Goal: Task Accomplishment & Management: Complete application form

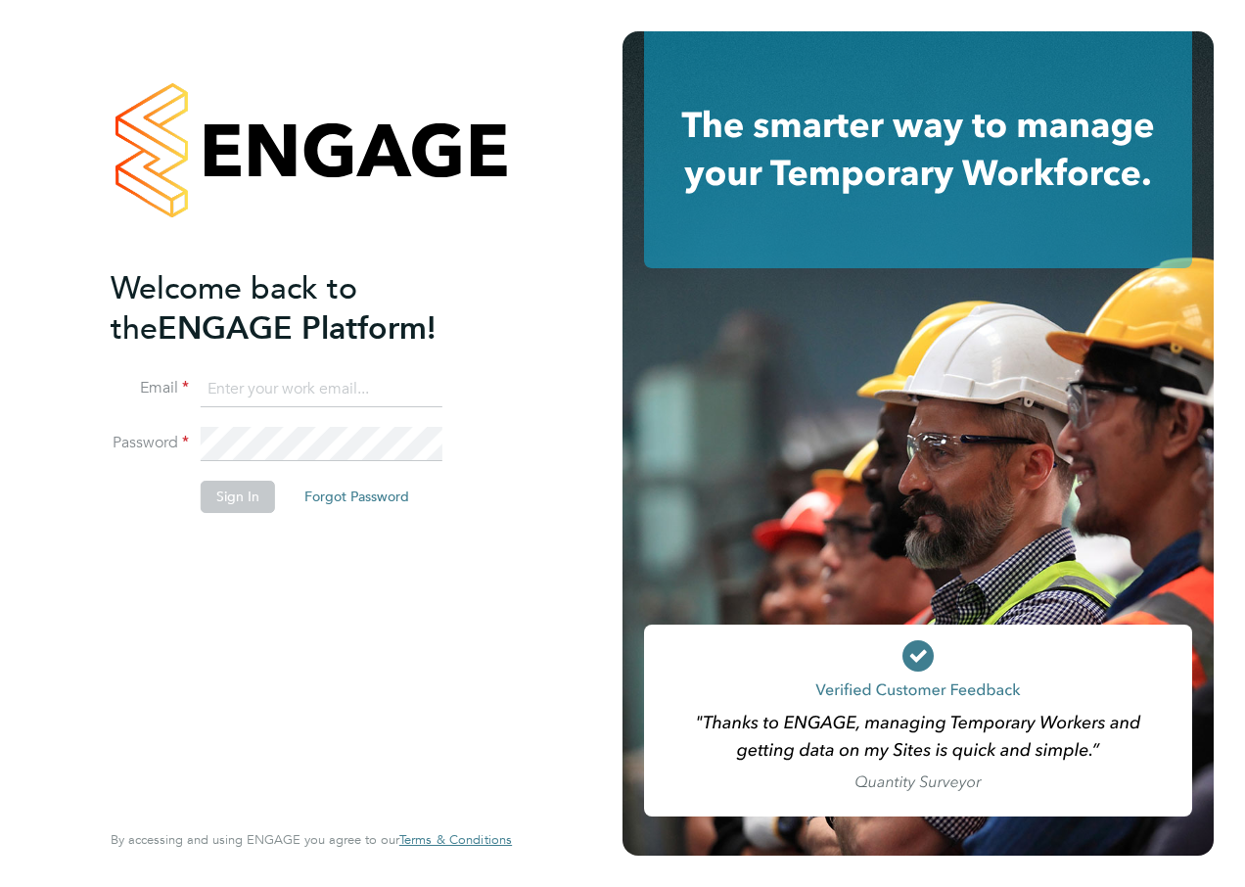
click at [234, 393] on input at bounding box center [322, 389] width 242 height 35
type input "Katie.Macpherson@hays.com"
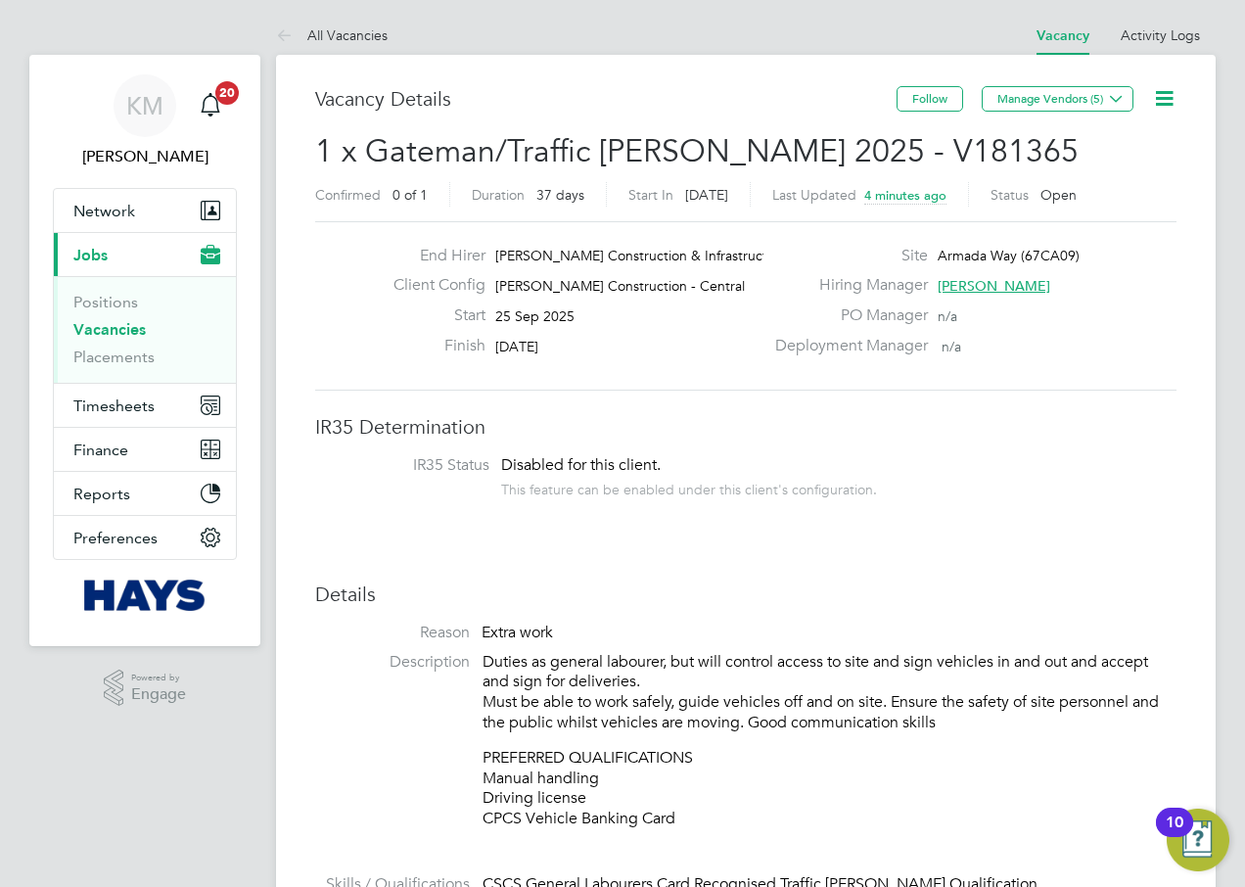
drag, startPoint x: 485, startPoint y: 660, endPoint x: 710, endPoint y: 813, distance: 272.5
click at [710, 813] on div "Duties as general labourer, but will control access to site and sign vehicles i…" at bounding box center [829, 740] width 694 height 177
copy div "Duties as general labourer, but will control access to site and sign vehicles i…"
click at [128, 215] on span "Network" at bounding box center [104, 211] width 62 height 19
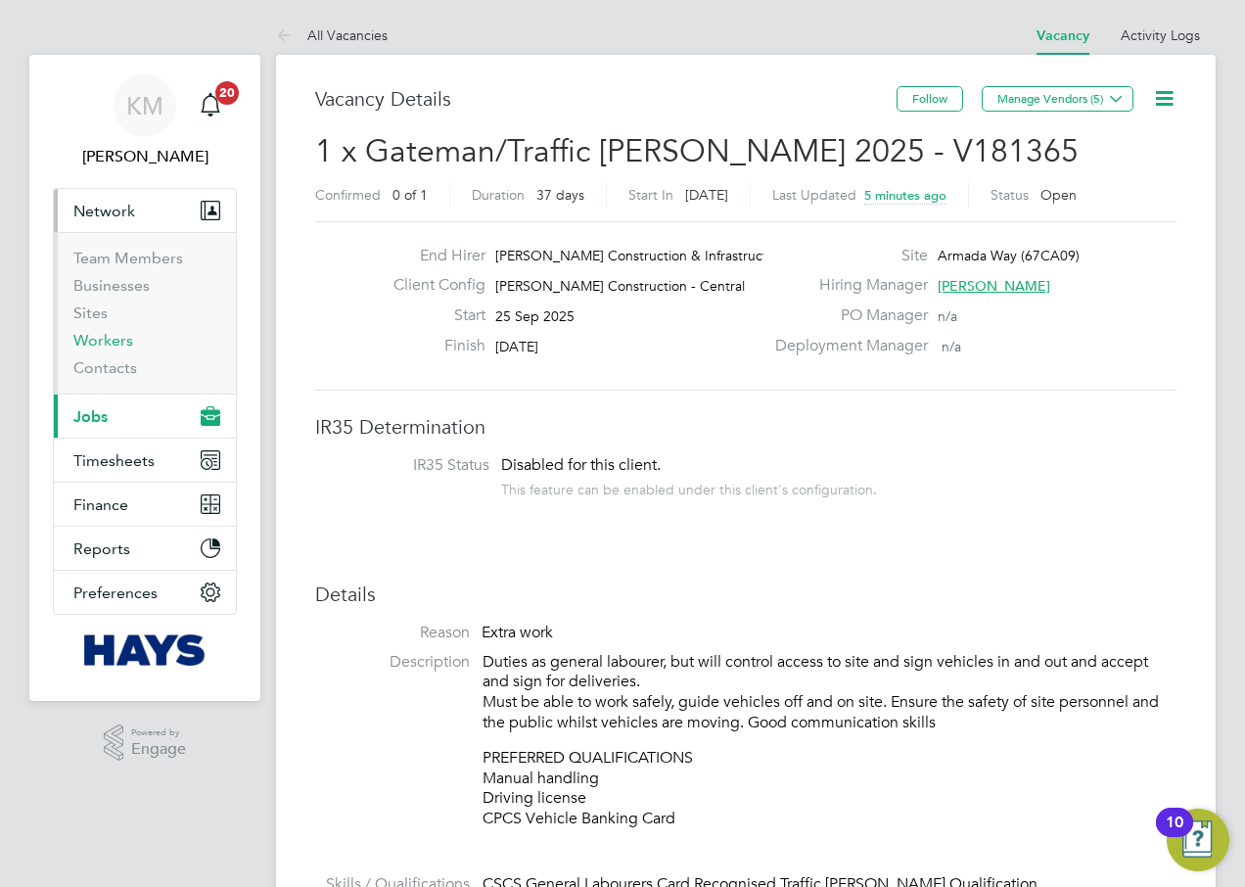
click at [105, 341] on link "Workers" at bounding box center [103, 340] width 60 height 19
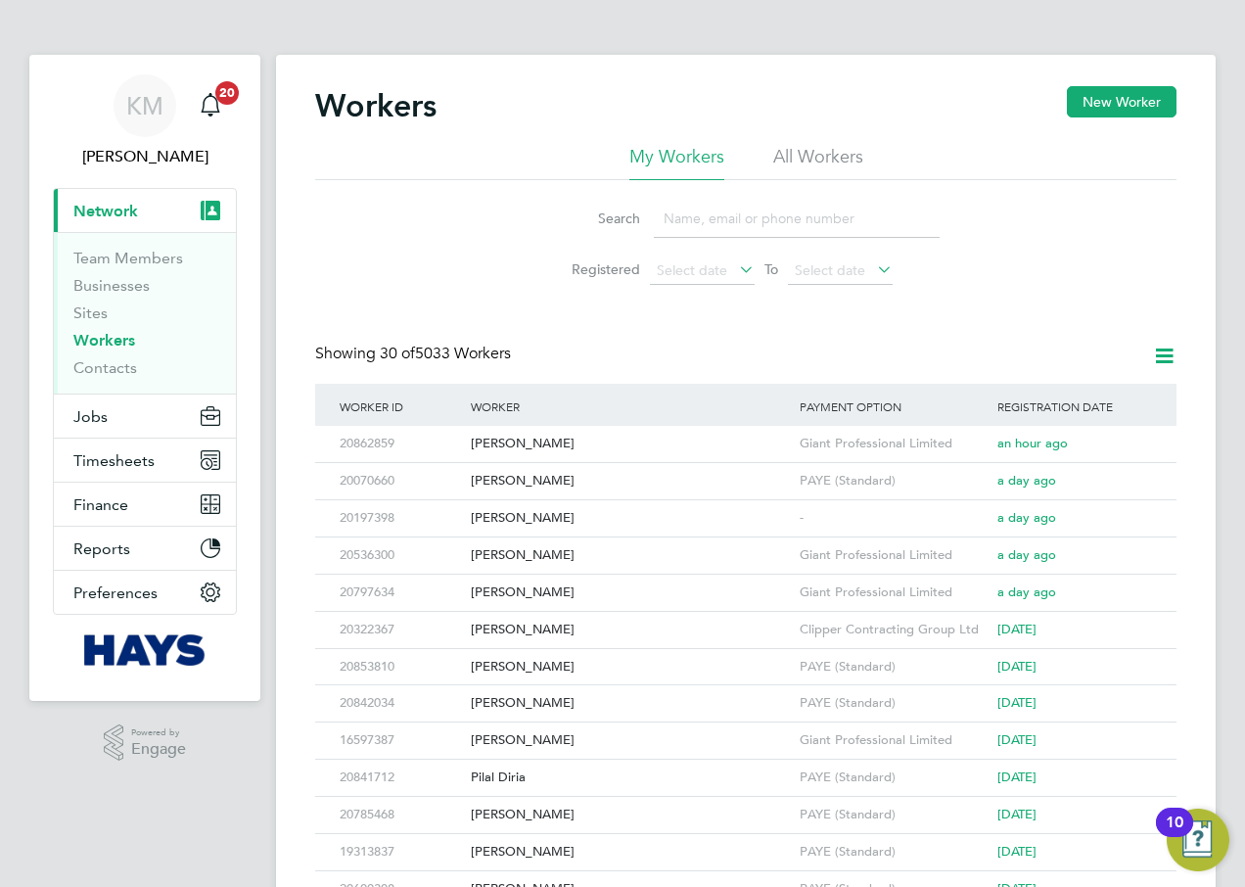
click at [791, 164] on li "All Workers" at bounding box center [818, 162] width 90 height 35
click at [757, 220] on input at bounding box center [797, 219] width 286 height 38
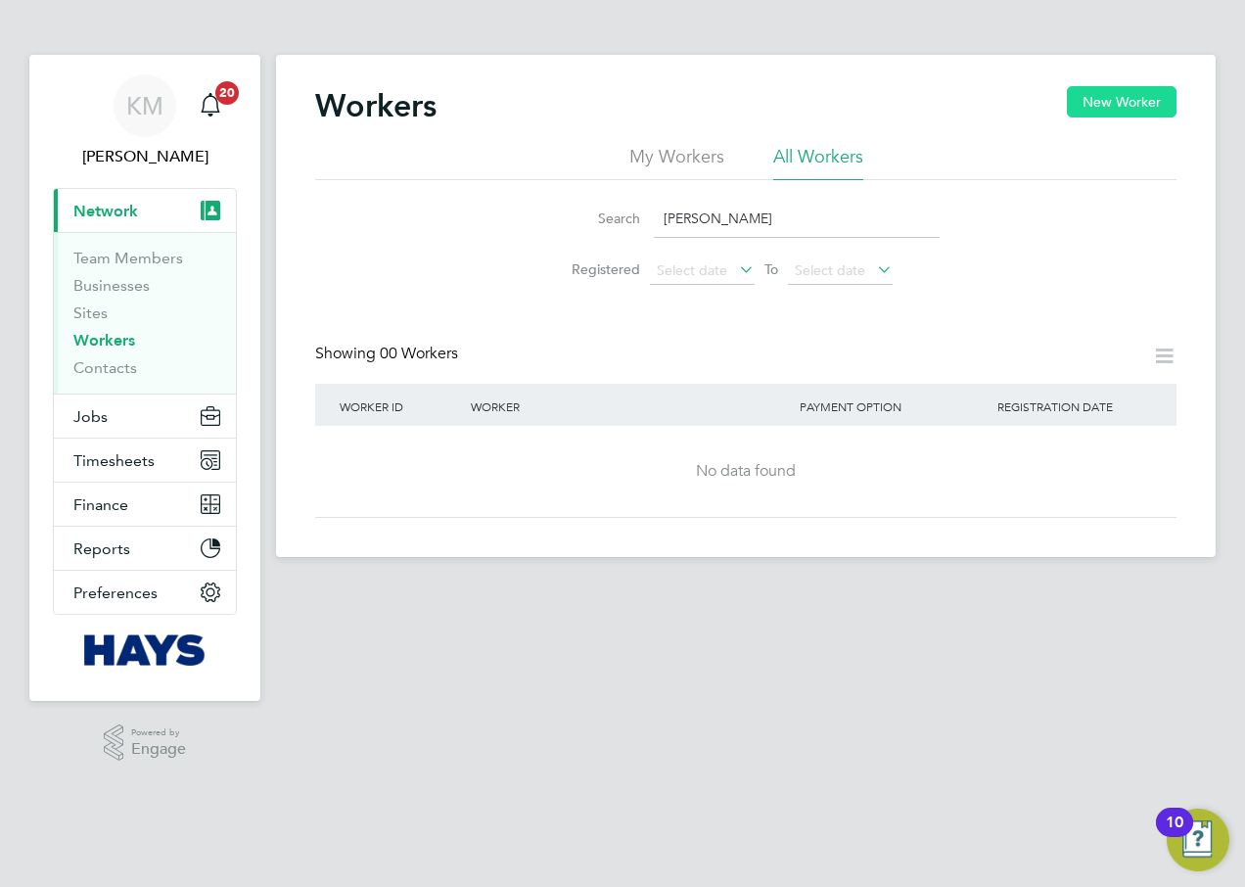
type input "[PERSON_NAME]"
click at [1132, 105] on button "New Worker" at bounding box center [1122, 101] width 110 height 31
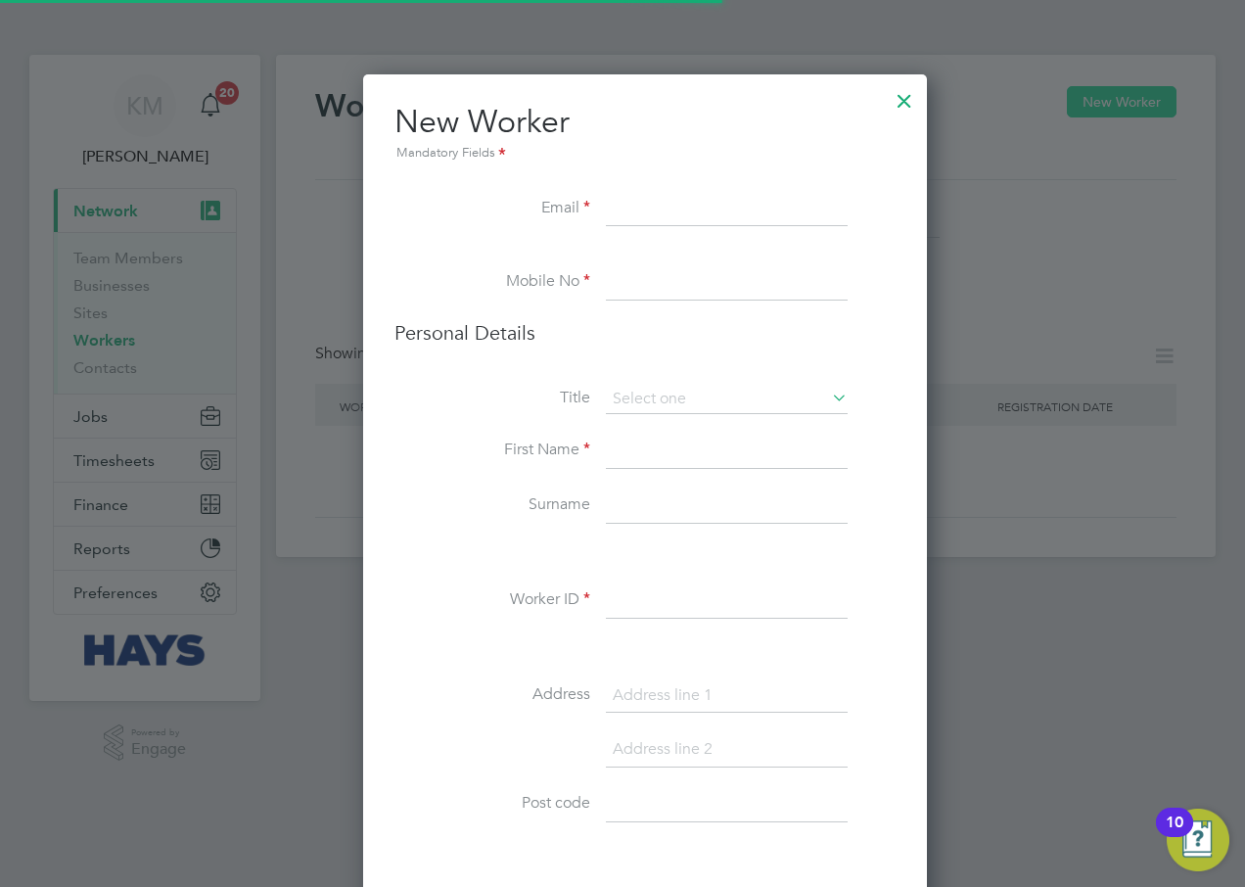
scroll to position [1747, 565]
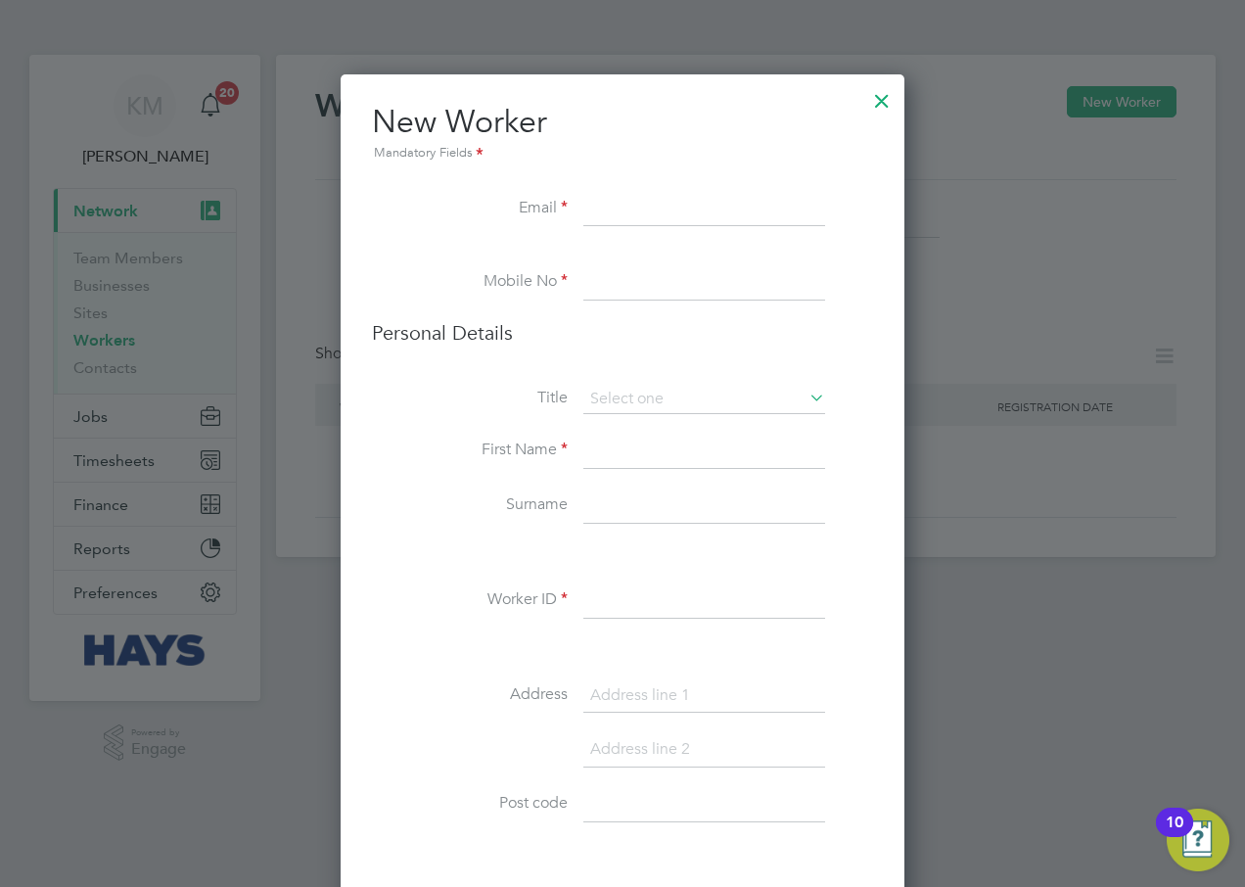
click at [628, 201] on input at bounding box center [704, 209] width 242 height 35
paste input "[EMAIL_ADDRESS][DOMAIN_NAME]"
type input "[EMAIL_ADDRESS][DOMAIN_NAME]"
click at [595, 284] on input at bounding box center [704, 282] width 242 height 35
type input "07871299191"
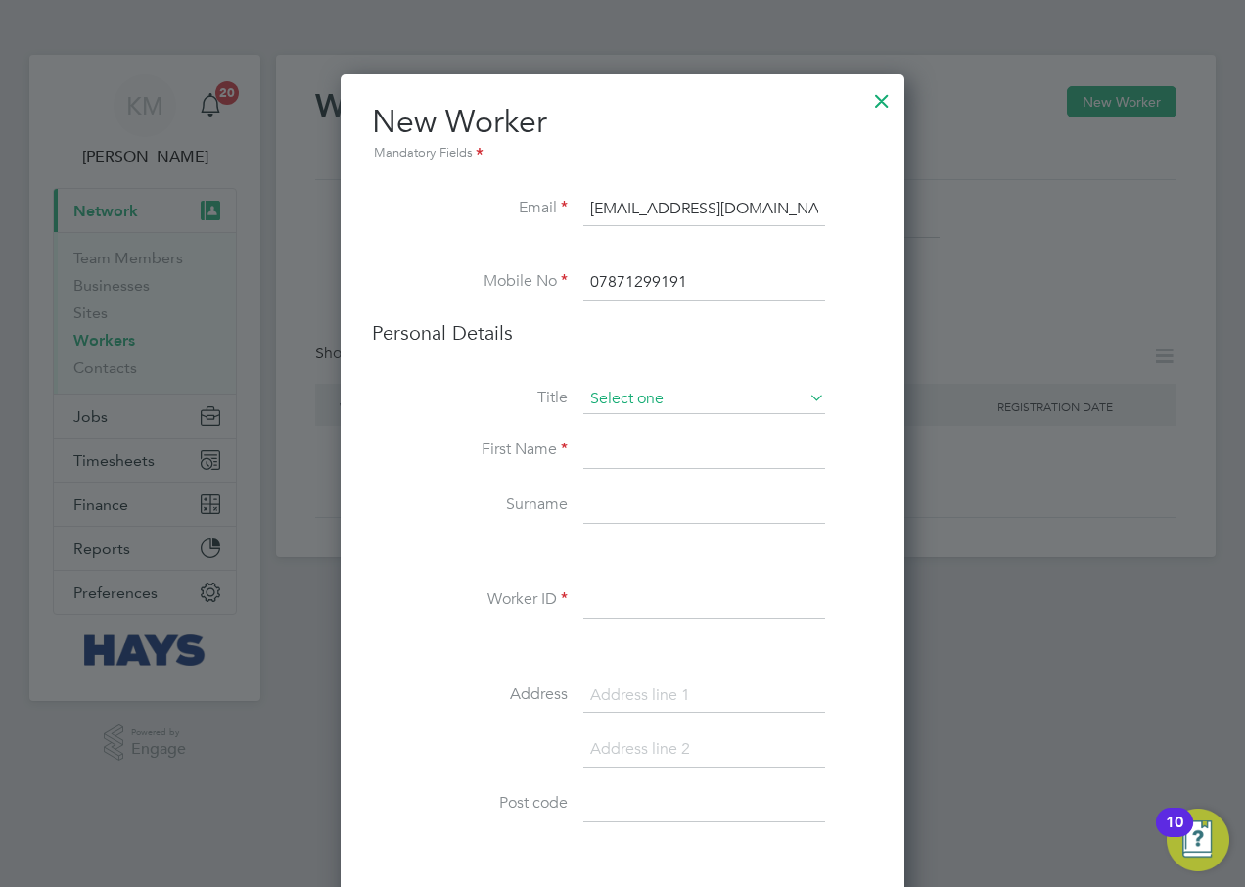
click at [649, 402] on input at bounding box center [704, 399] width 242 height 29
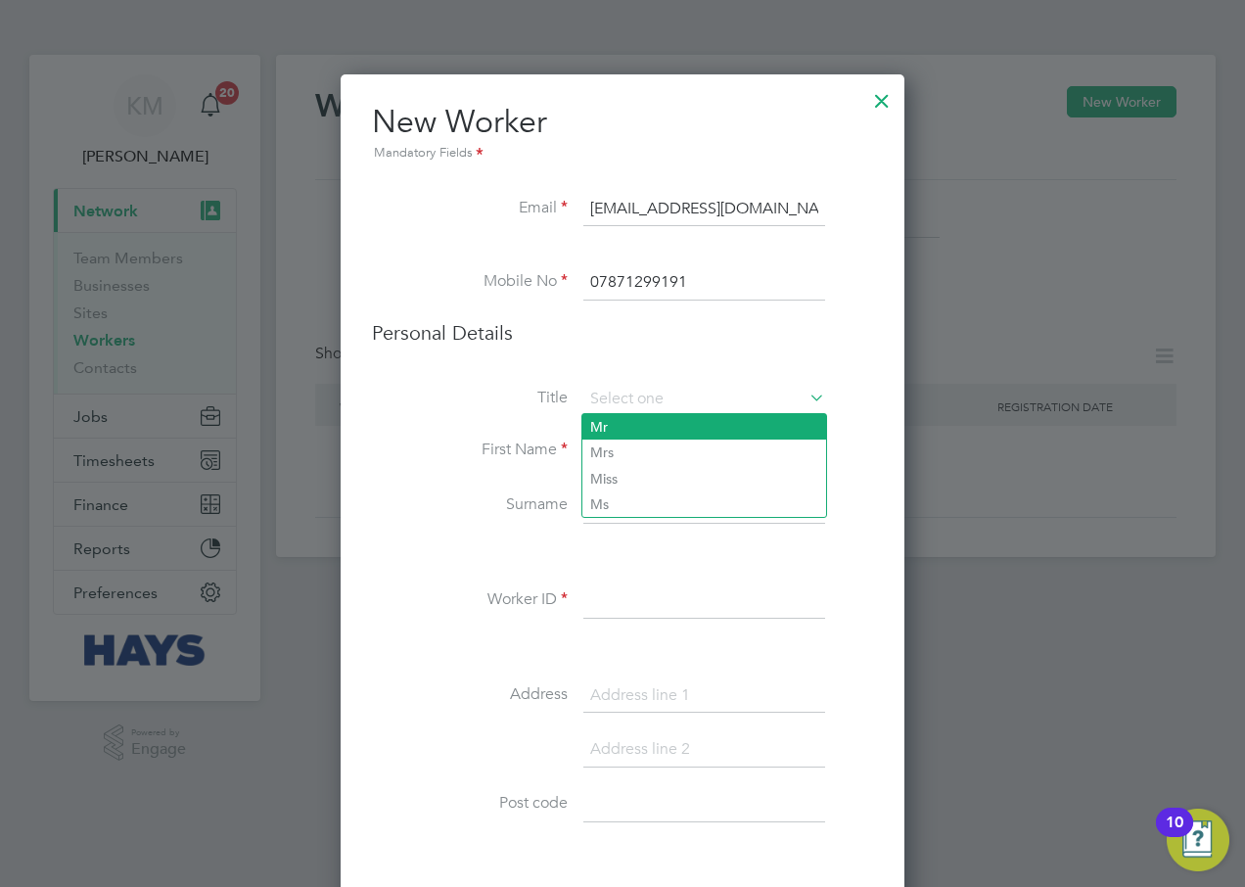
drag, startPoint x: 644, startPoint y: 432, endPoint x: 633, endPoint y: 437, distance: 12.3
click at [643, 432] on li "Mr" at bounding box center [704, 426] width 244 height 25
type input "Mr"
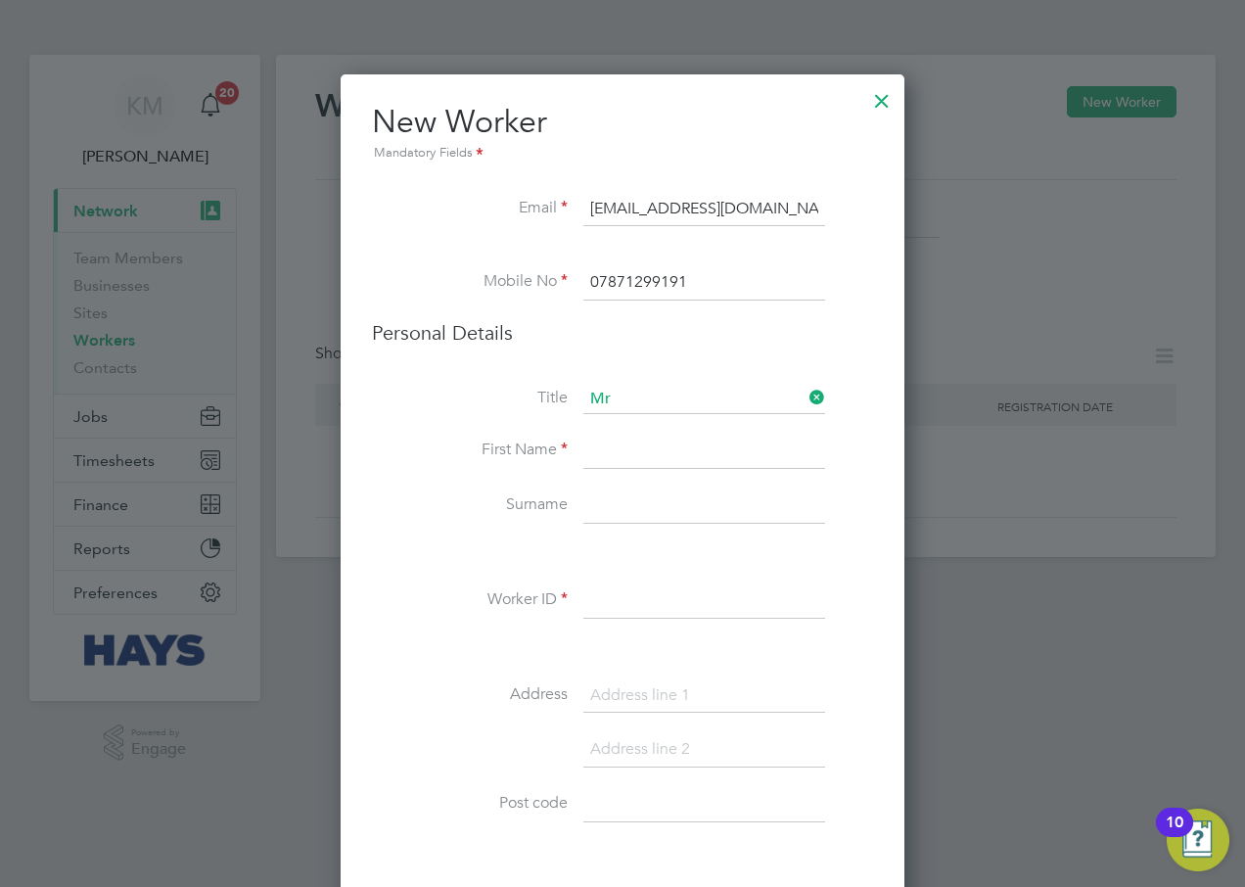
click at [629, 444] on input at bounding box center [704, 451] width 242 height 35
type input "[PERSON_NAME]"
type input "Zinzan"
click at [666, 592] on input at bounding box center [704, 600] width 242 height 35
type input "20835386"
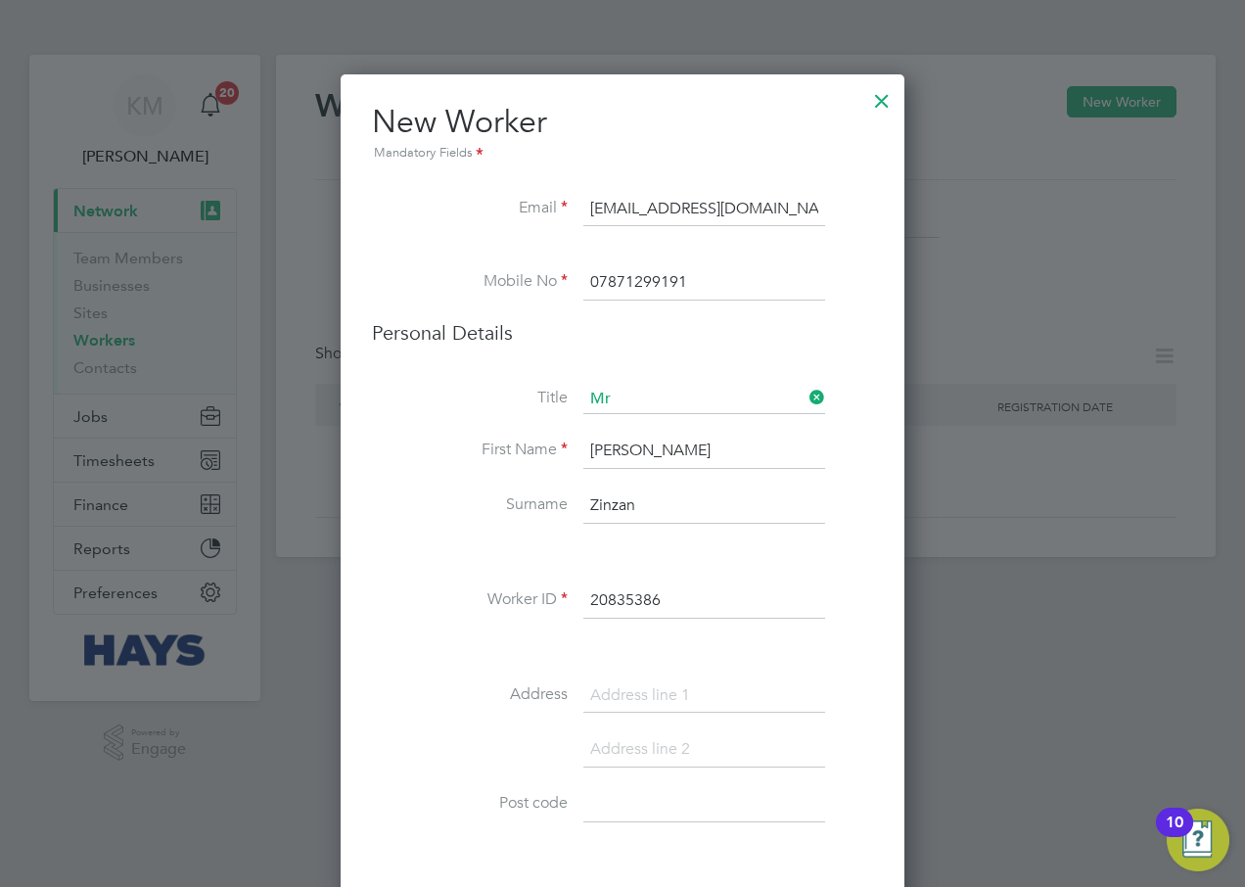
click at [662, 691] on input at bounding box center [704, 695] width 242 height 35
click at [606, 704] on input at bounding box center [704, 695] width 242 height 35
type input "First Floor Flat"
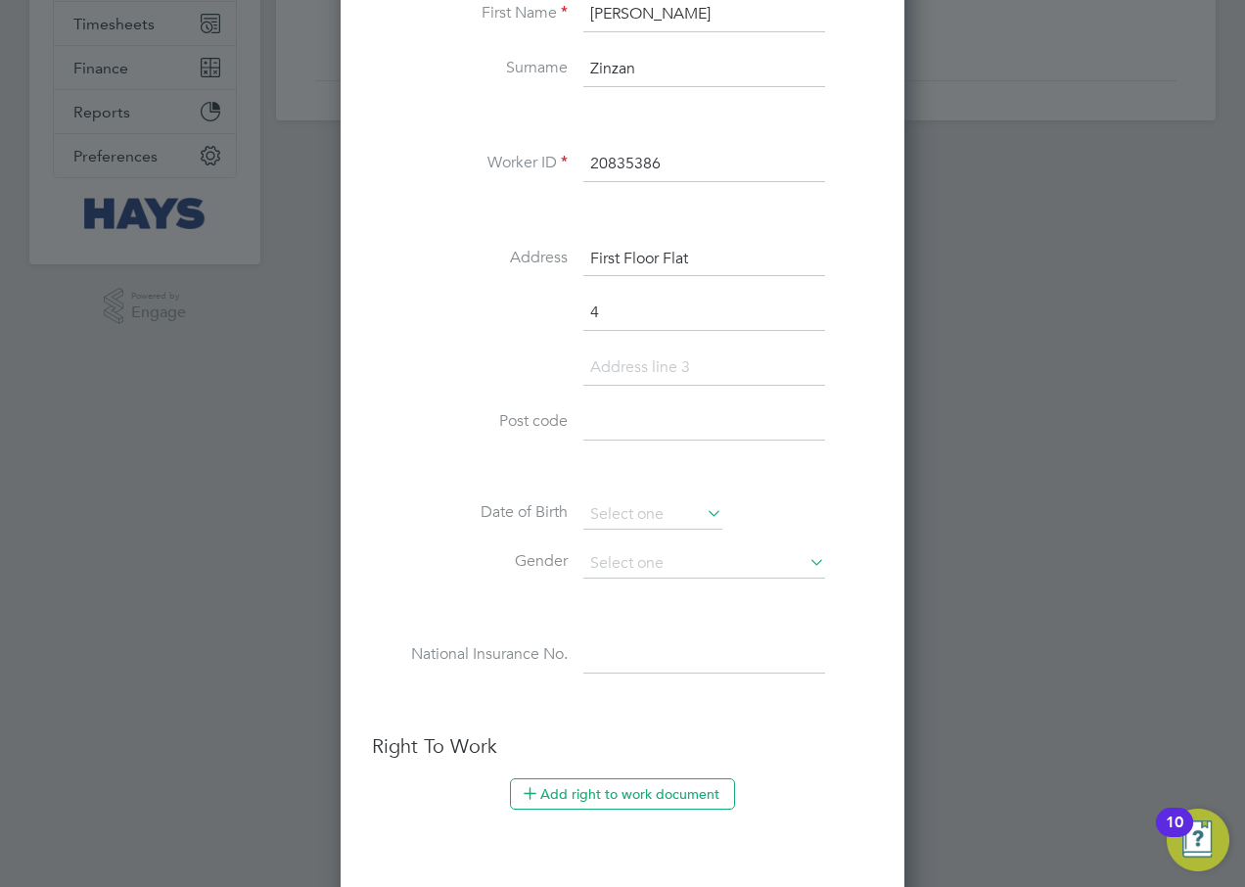
scroll to position [1801, 565]
type input "[STREET_ADDRESS]"
type input "[GEOGRAPHIC_DATA]"
type input "PL1 2LD"
click at [659, 506] on input at bounding box center [652, 514] width 139 height 29
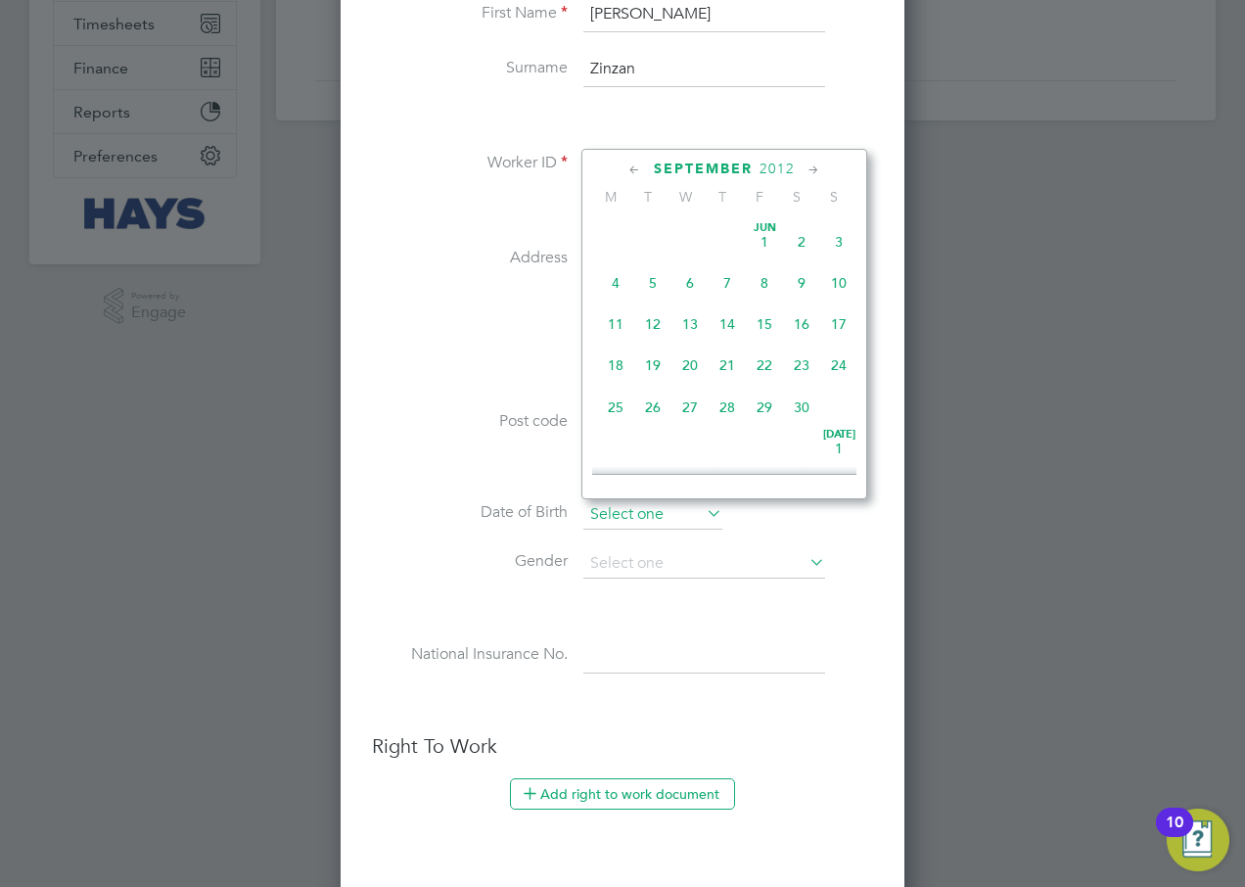
scroll to position [762, 0]
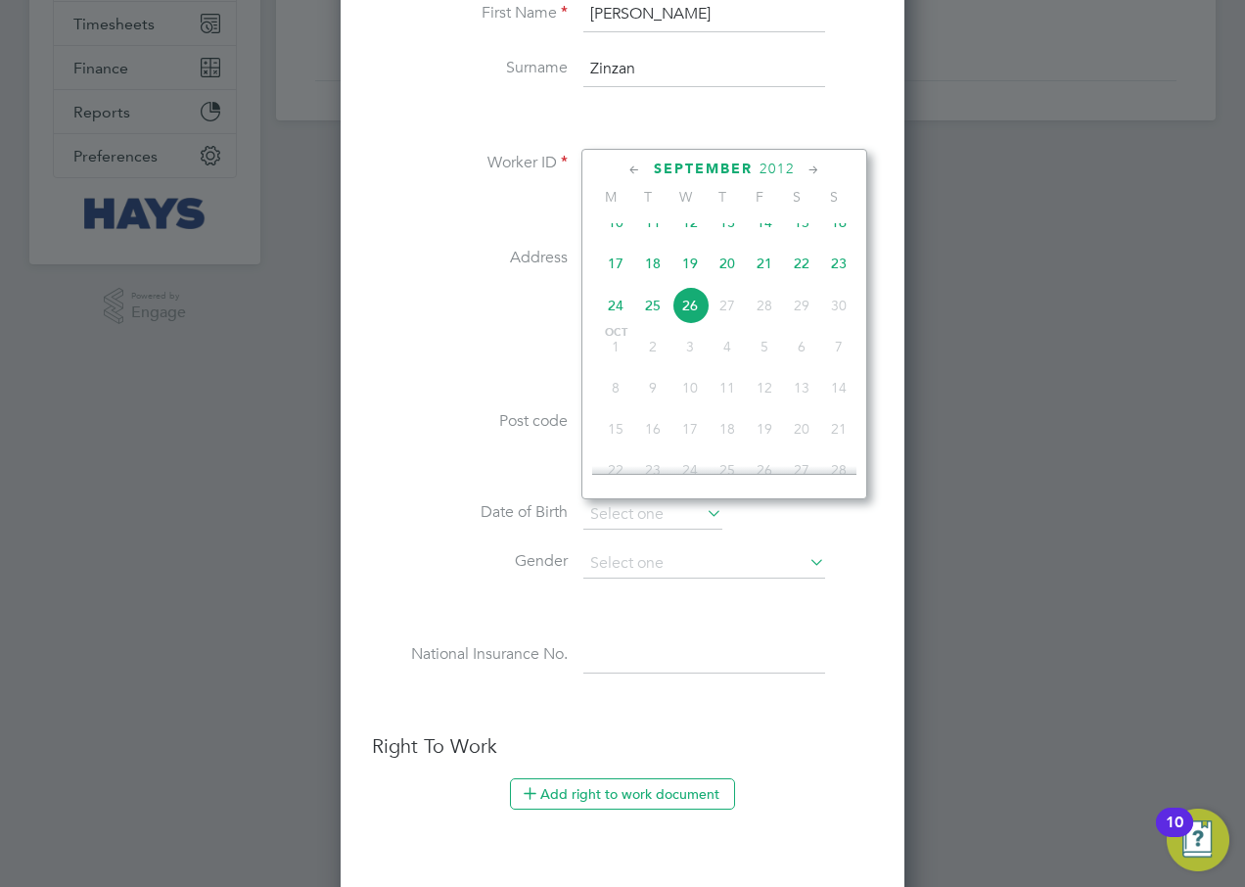
click at [768, 168] on span "2012" at bounding box center [776, 168] width 35 height 17
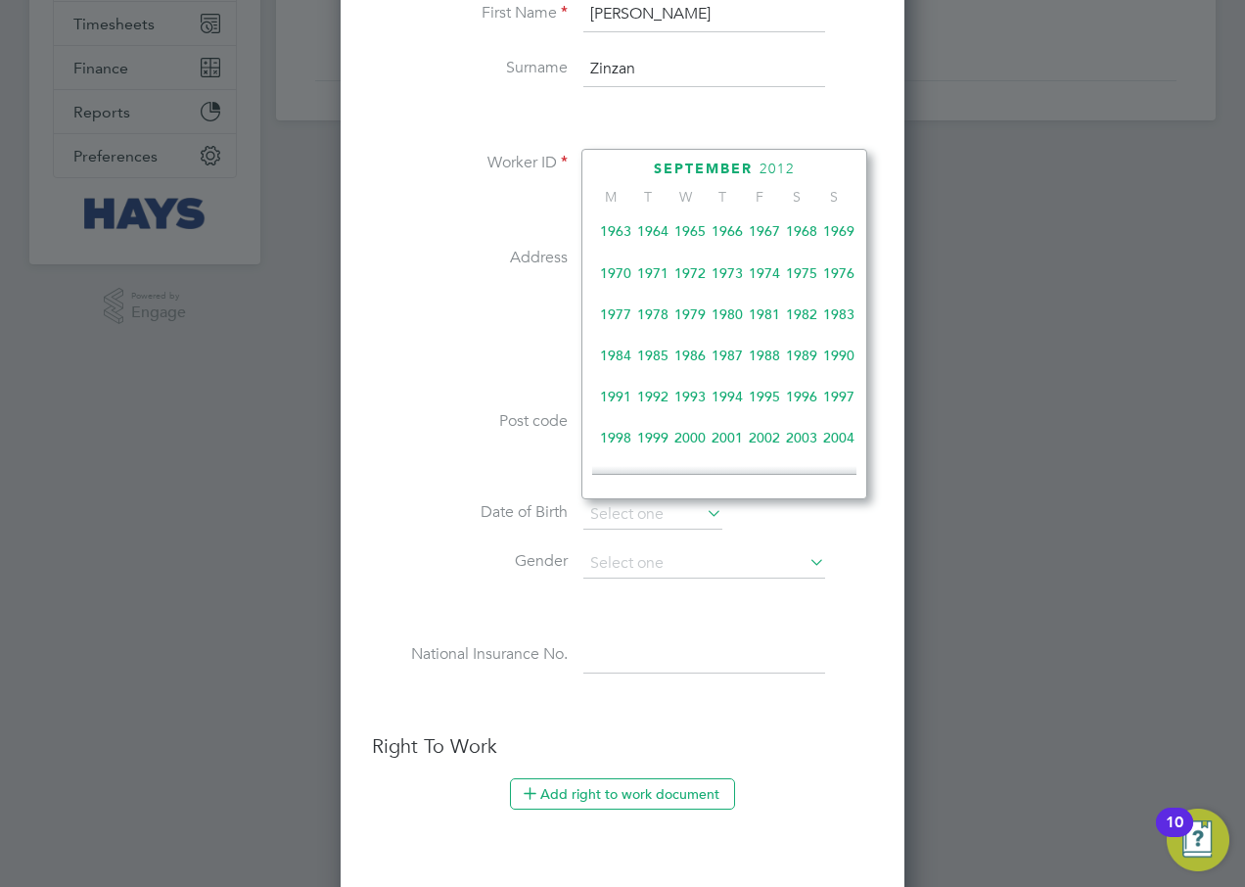
scroll to position [323, 0]
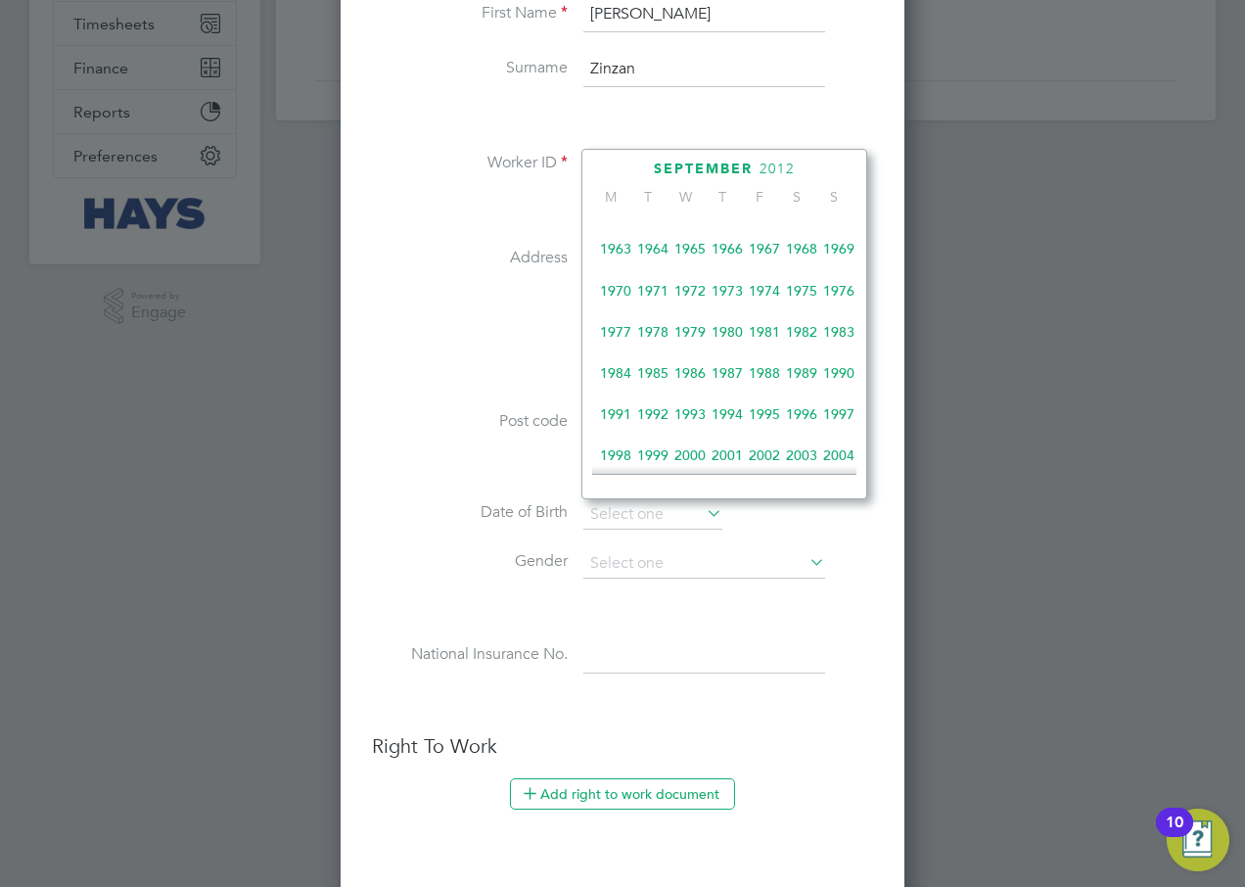
click at [733, 339] on span "1980" at bounding box center [726, 331] width 37 height 37
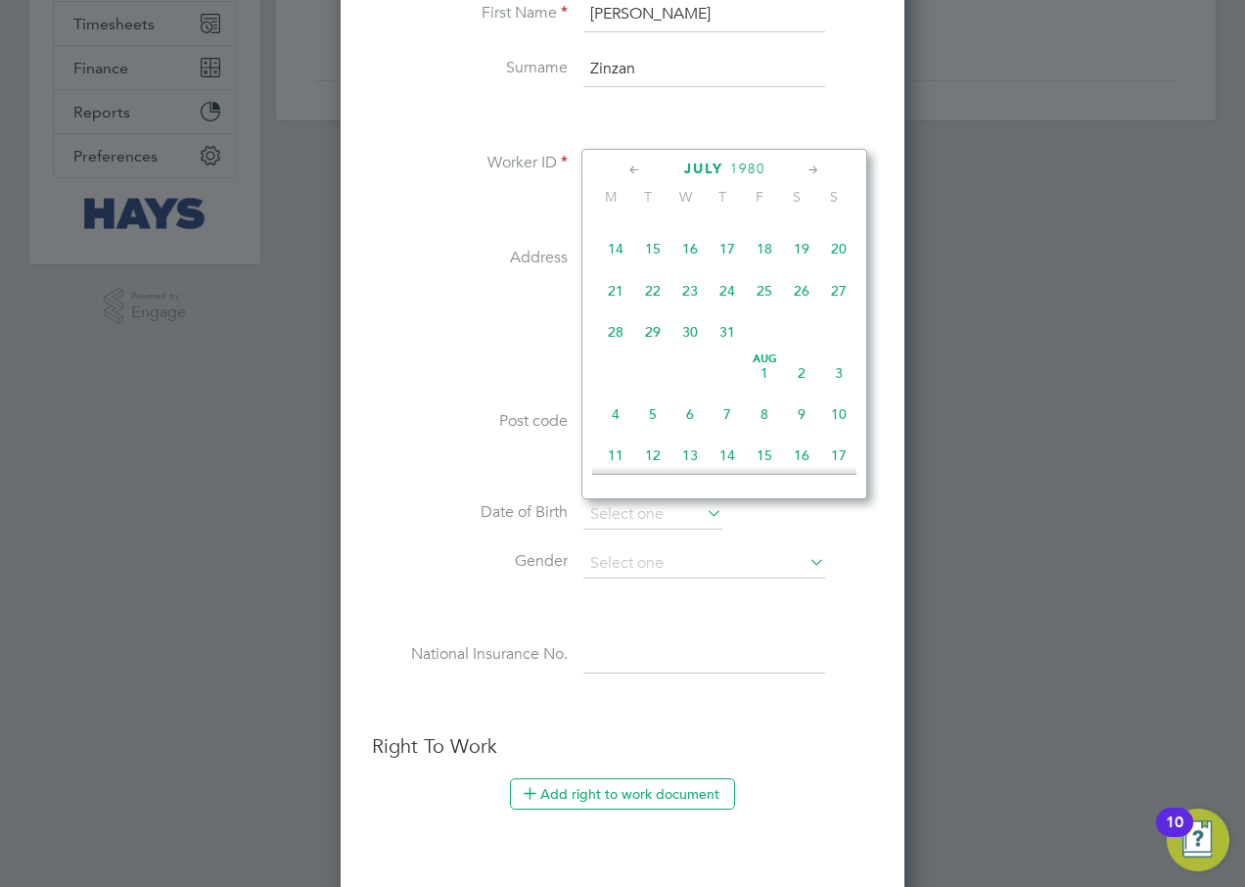
click at [634, 169] on icon at bounding box center [634, 171] width 19 height 22
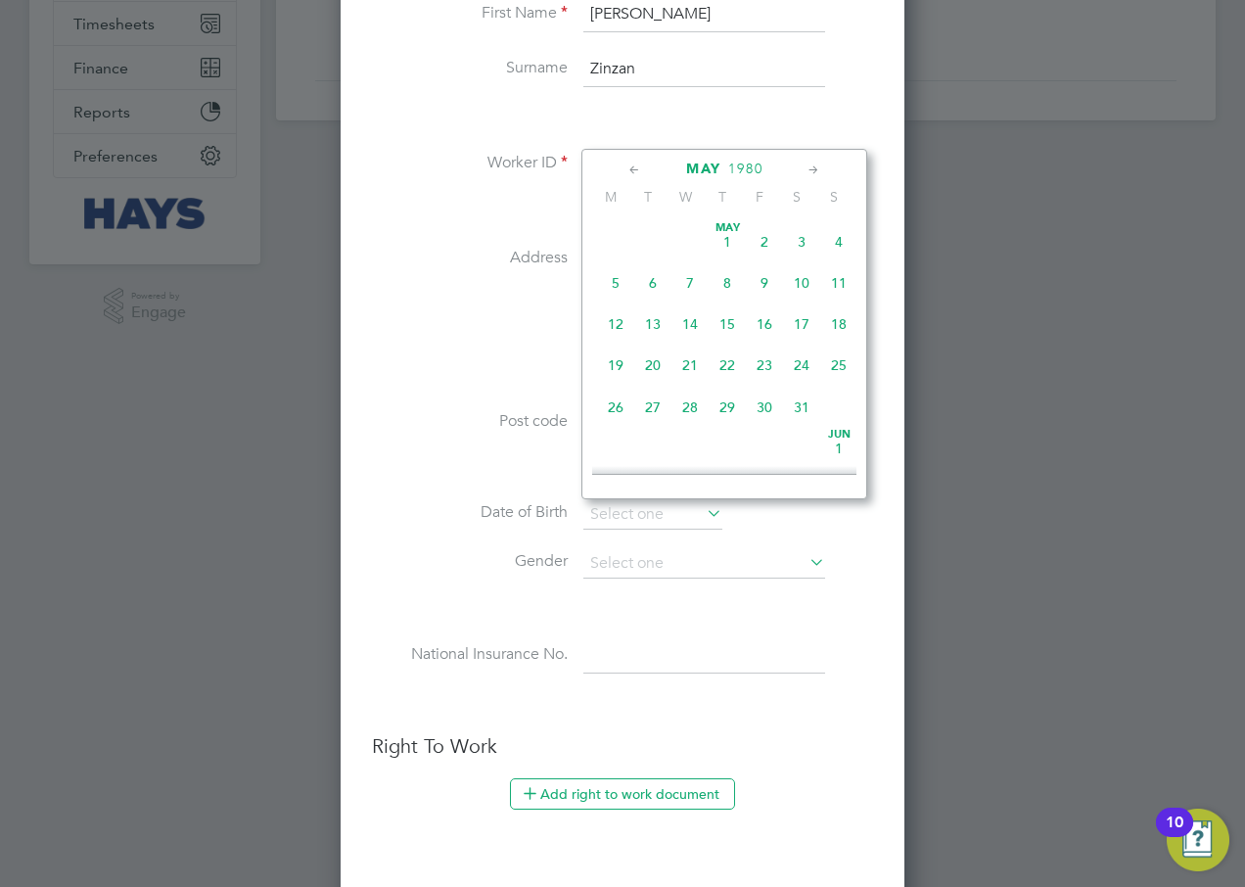
click at [634, 169] on icon at bounding box center [634, 171] width 19 height 22
click at [812, 167] on icon at bounding box center [813, 171] width 19 height 22
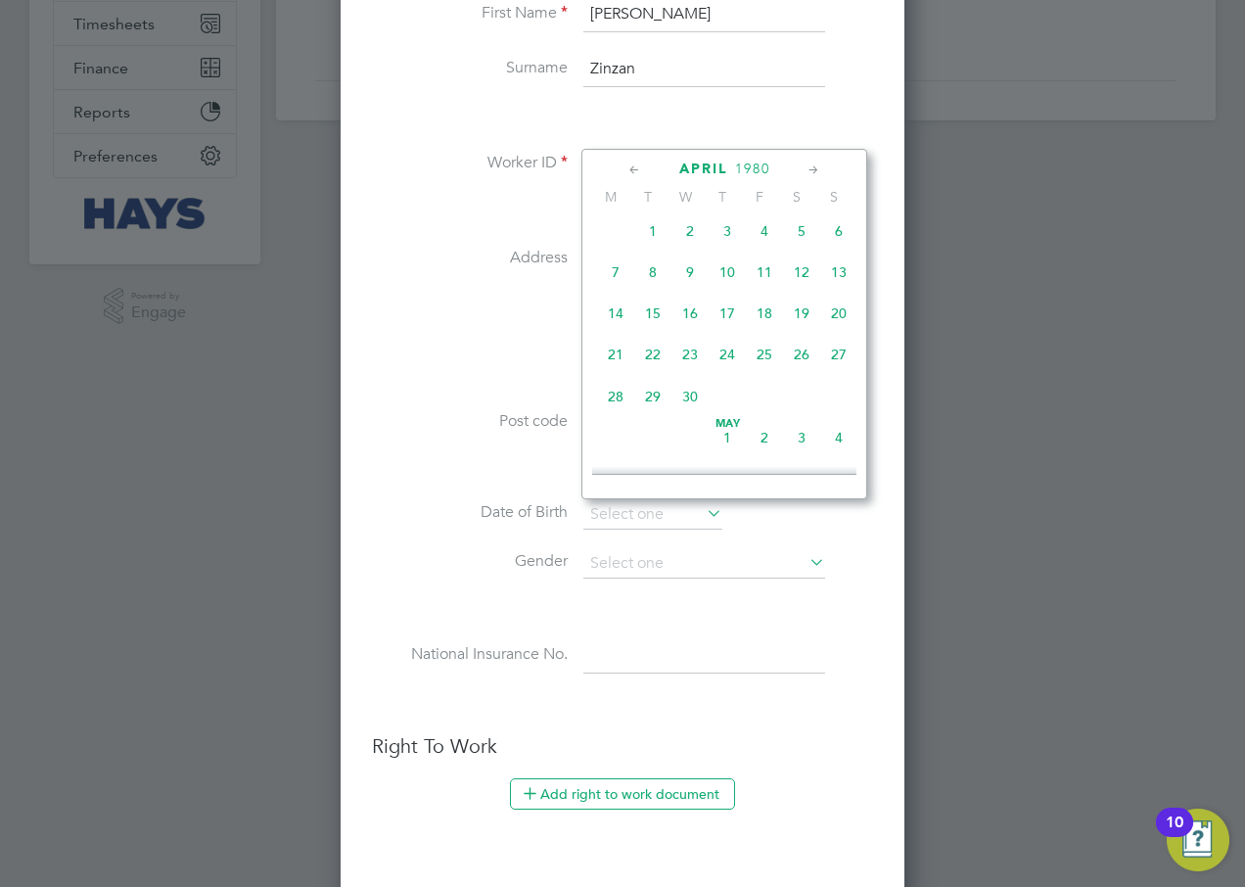
click at [812, 167] on icon at bounding box center [813, 171] width 19 height 22
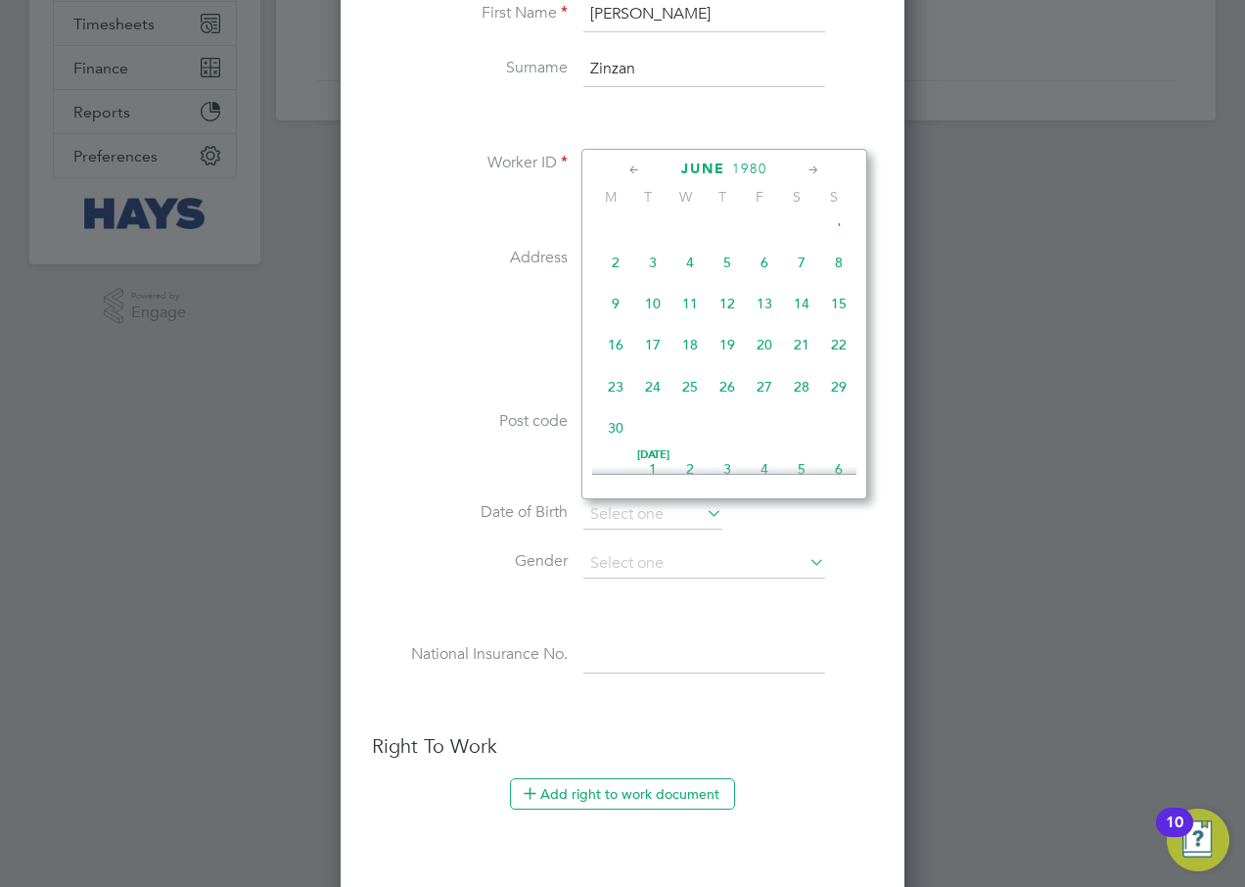
click at [812, 167] on icon at bounding box center [813, 171] width 19 height 22
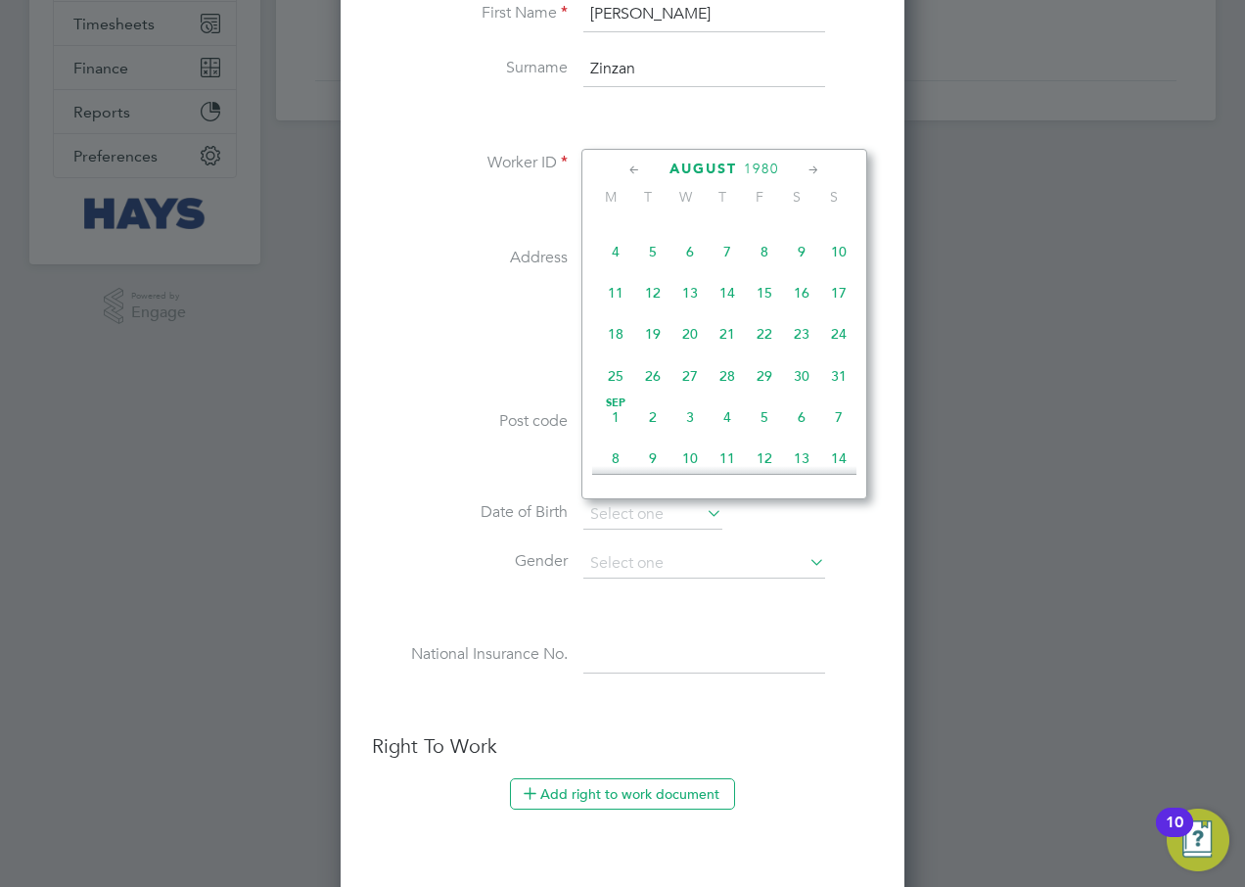
click at [812, 167] on icon at bounding box center [813, 171] width 19 height 22
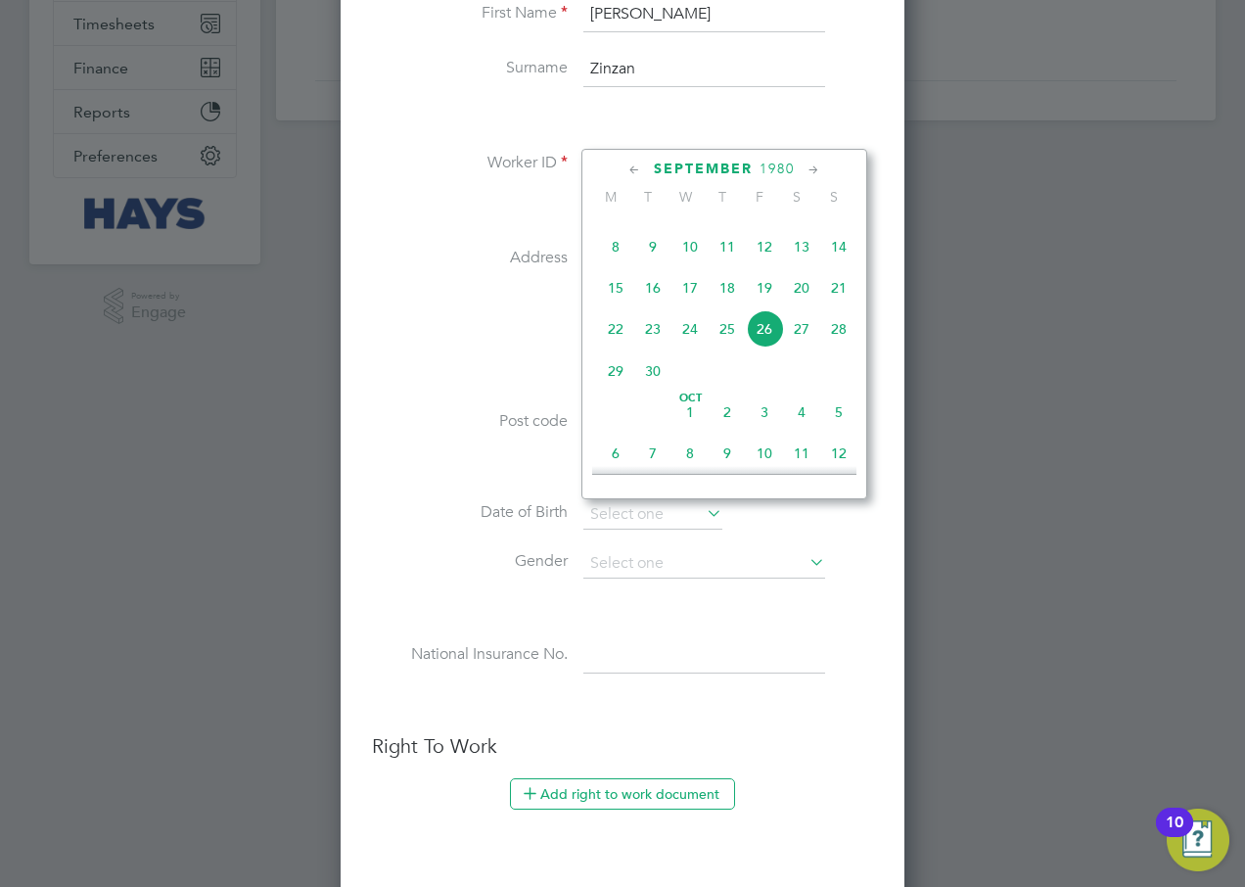
click at [812, 167] on icon at bounding box center [813, 171] width 19 height 22
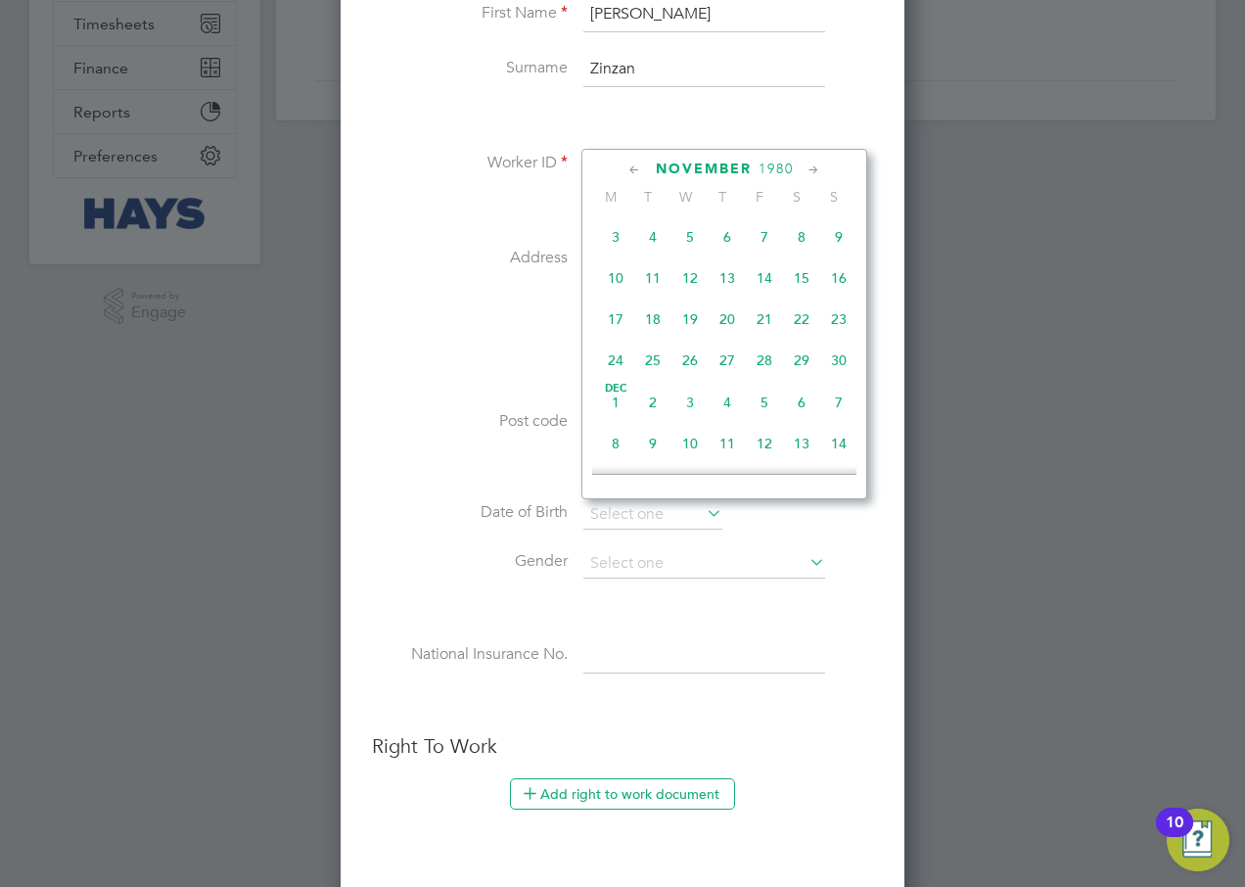
click at [812, 167] on icon at bounding box center [813, 171] width 19 height 22
click at [732, 209] on span "4" at bounding box center [726, 190] width 37 height 37
type input "[DATE]"
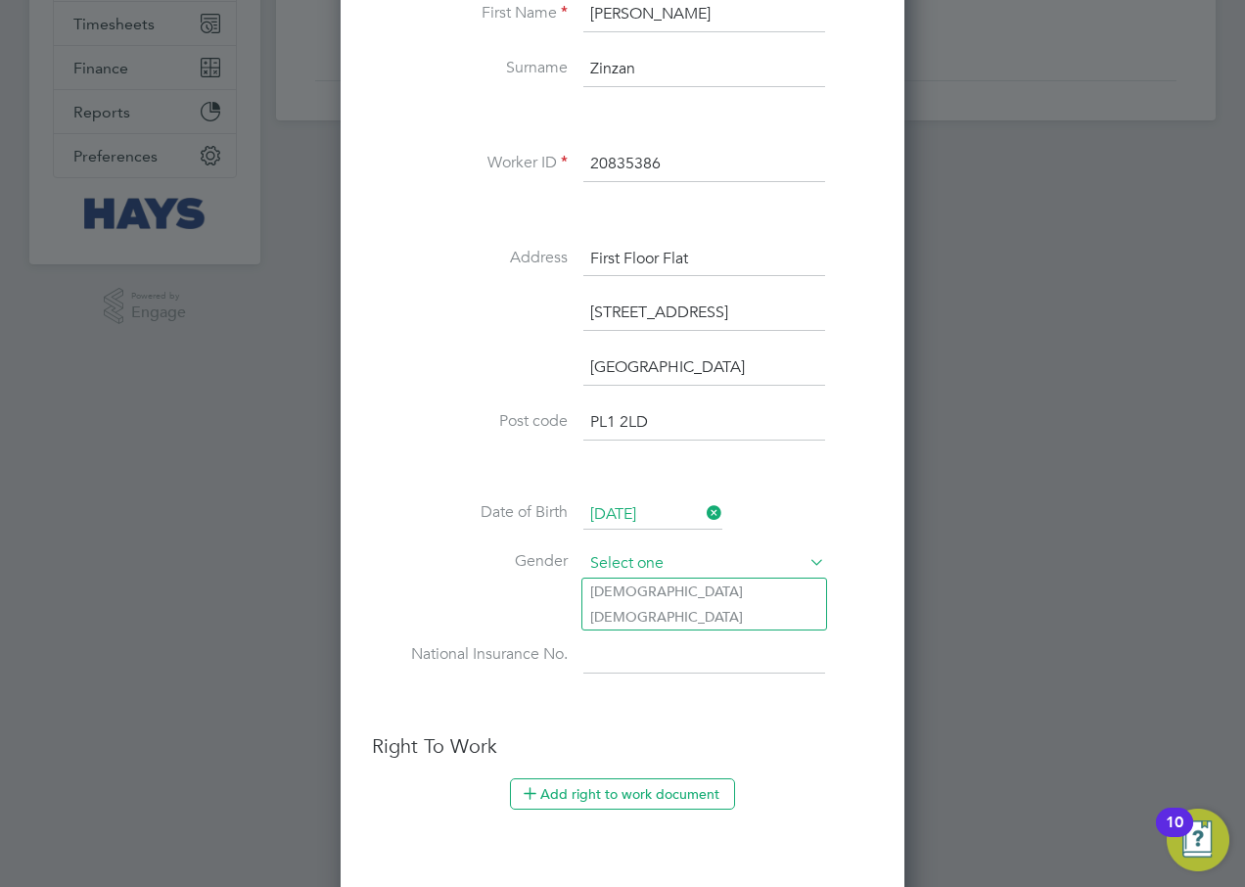
click at [622, 569] on input at bounding box center [704, 563] width 242 height 29
click at [624, 595] on li "[DEMOGRAPHIC_DATA]" at bounding box center [704, 590] width 244 height 25
type input "[DEMOGRAPHIC_DATA]"
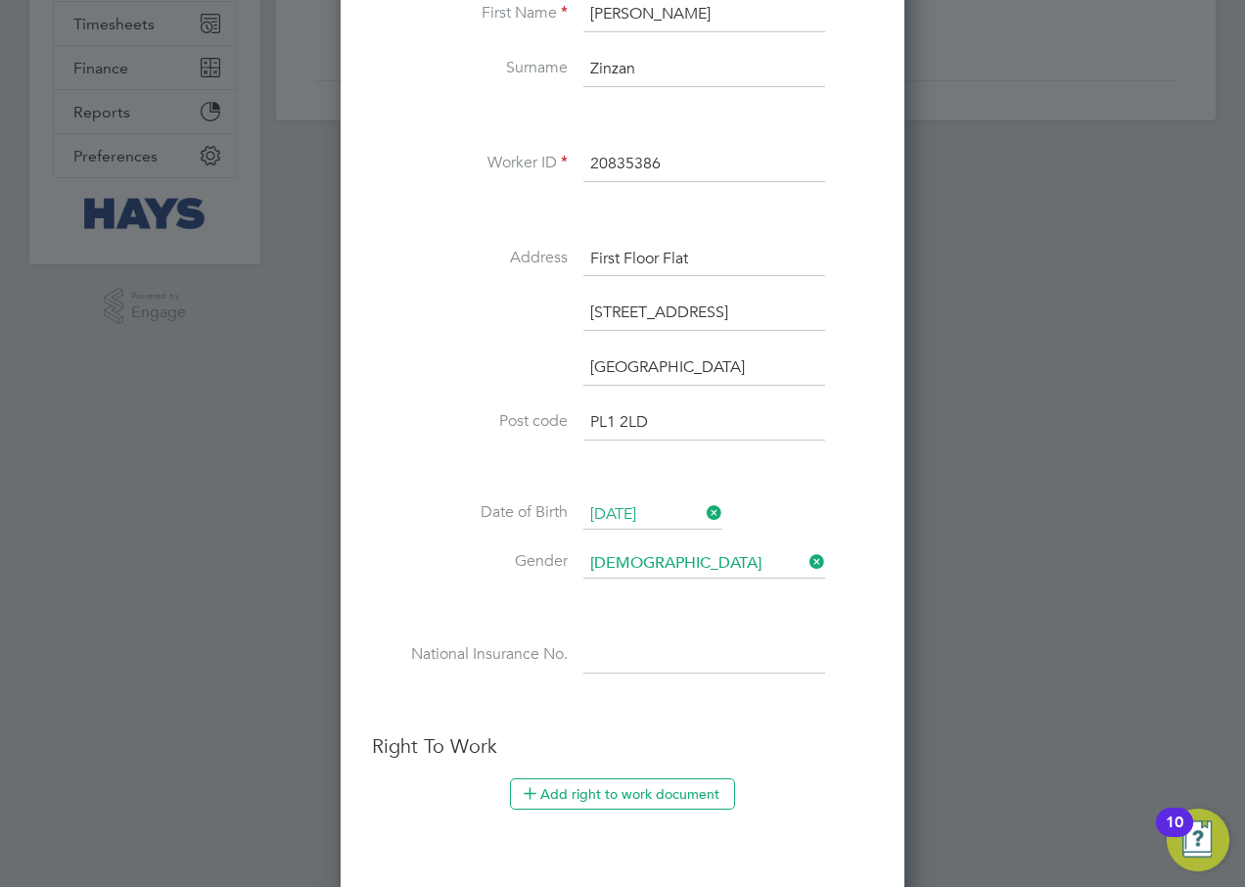
click at [616, 661] on input at bounding box center [704, 655] width 242 height 35
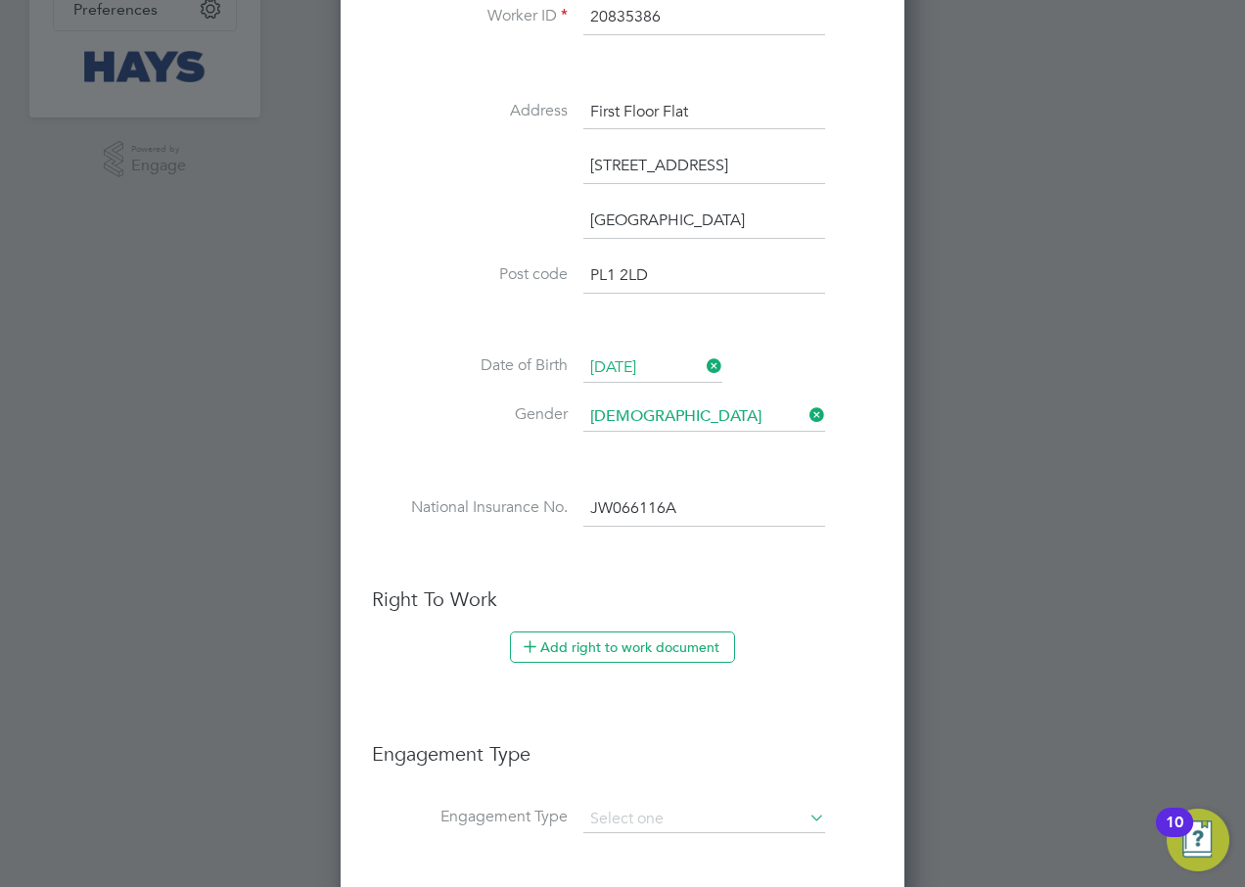
scroll to position [926, 0]
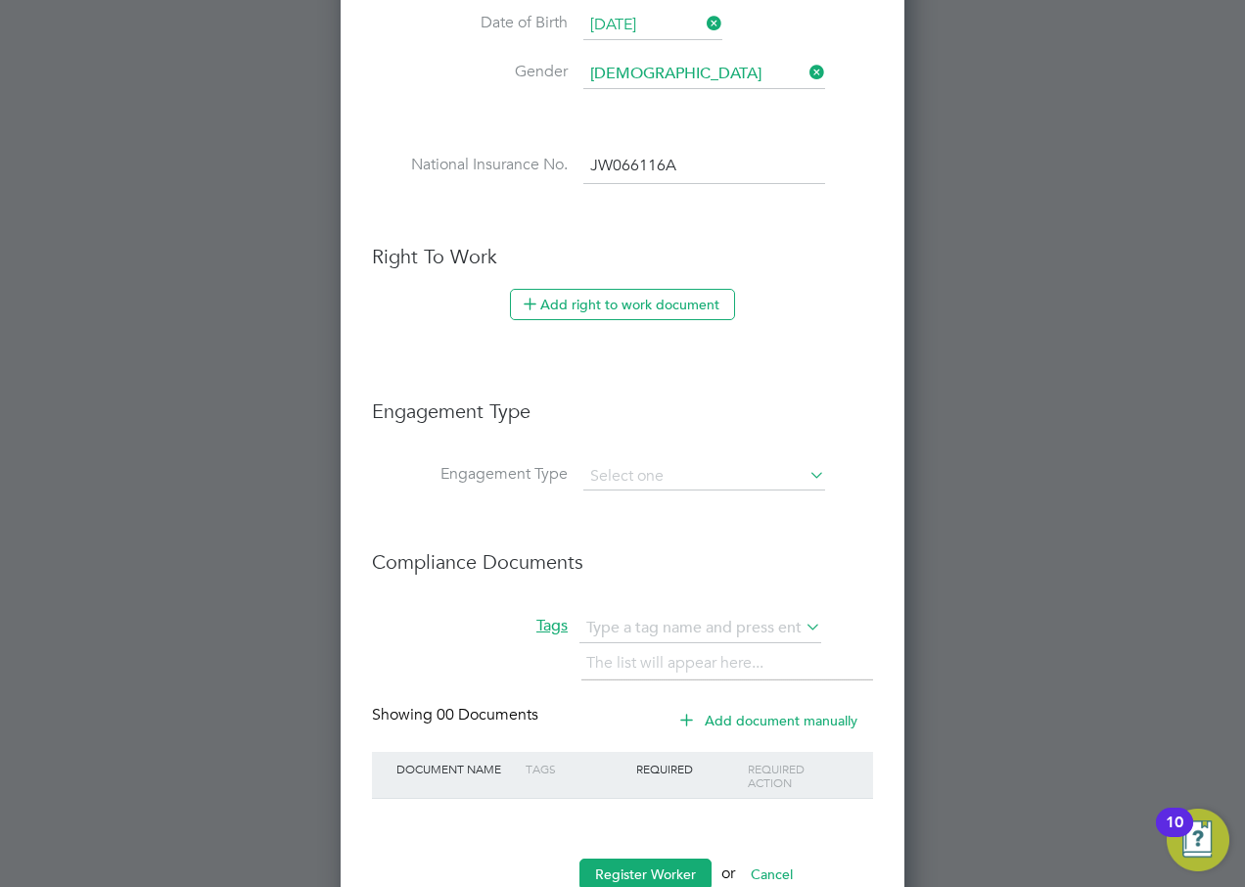
type input "JW 06 61 16 A"
click at [584, 298] on button "Add right to work document" at bounding box center [622, 304] width 225 height 31
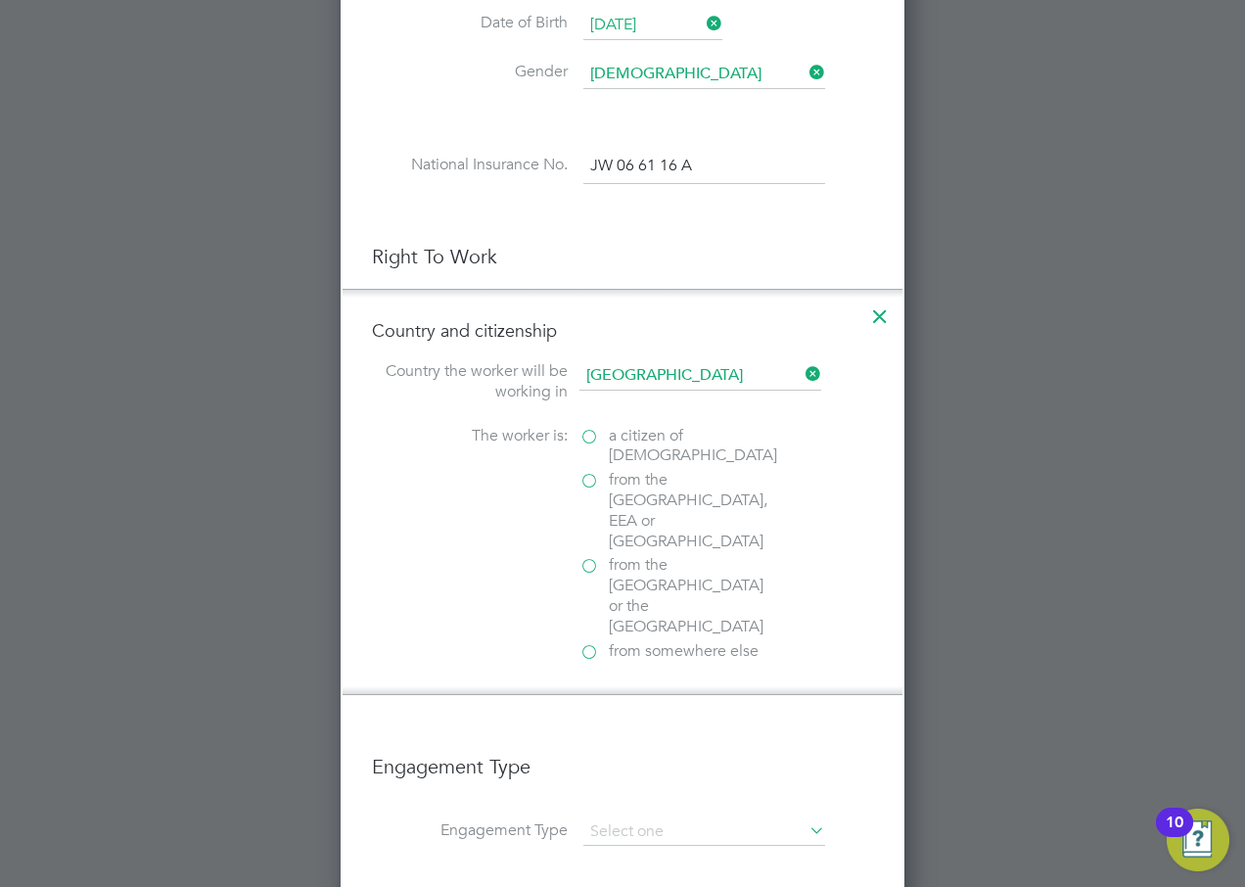
scroll to position [2096, 565]
click at [592, 433] on label "a citizen of [DEMOGRAPHIC_DATA]" at bounding box center [677, 446] width 196 height 41
click at [0, 0] on input "a citizen of [DEMOGRAPHIC_DATA]" at bounding box center [0, 0] width 0 height 0
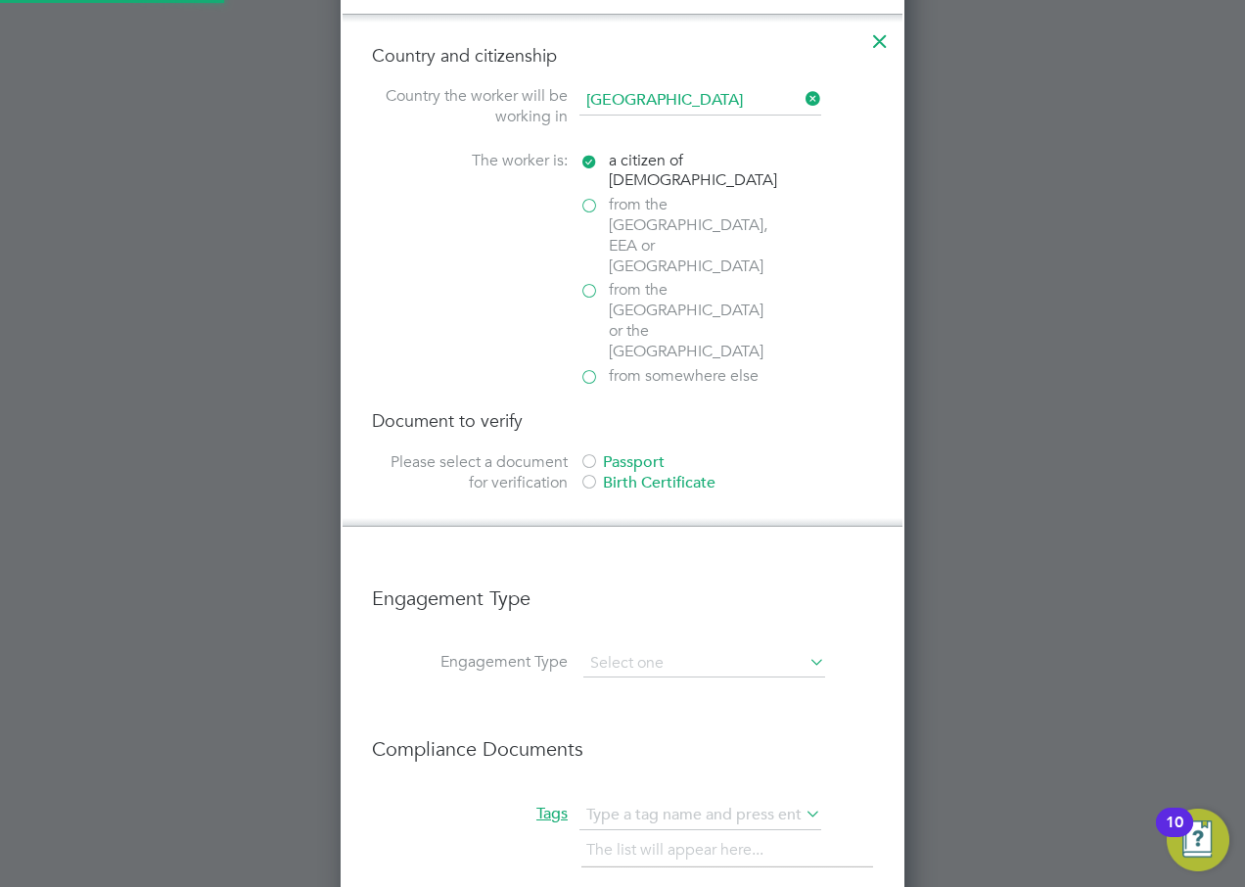
scroll to position [1219, 0]
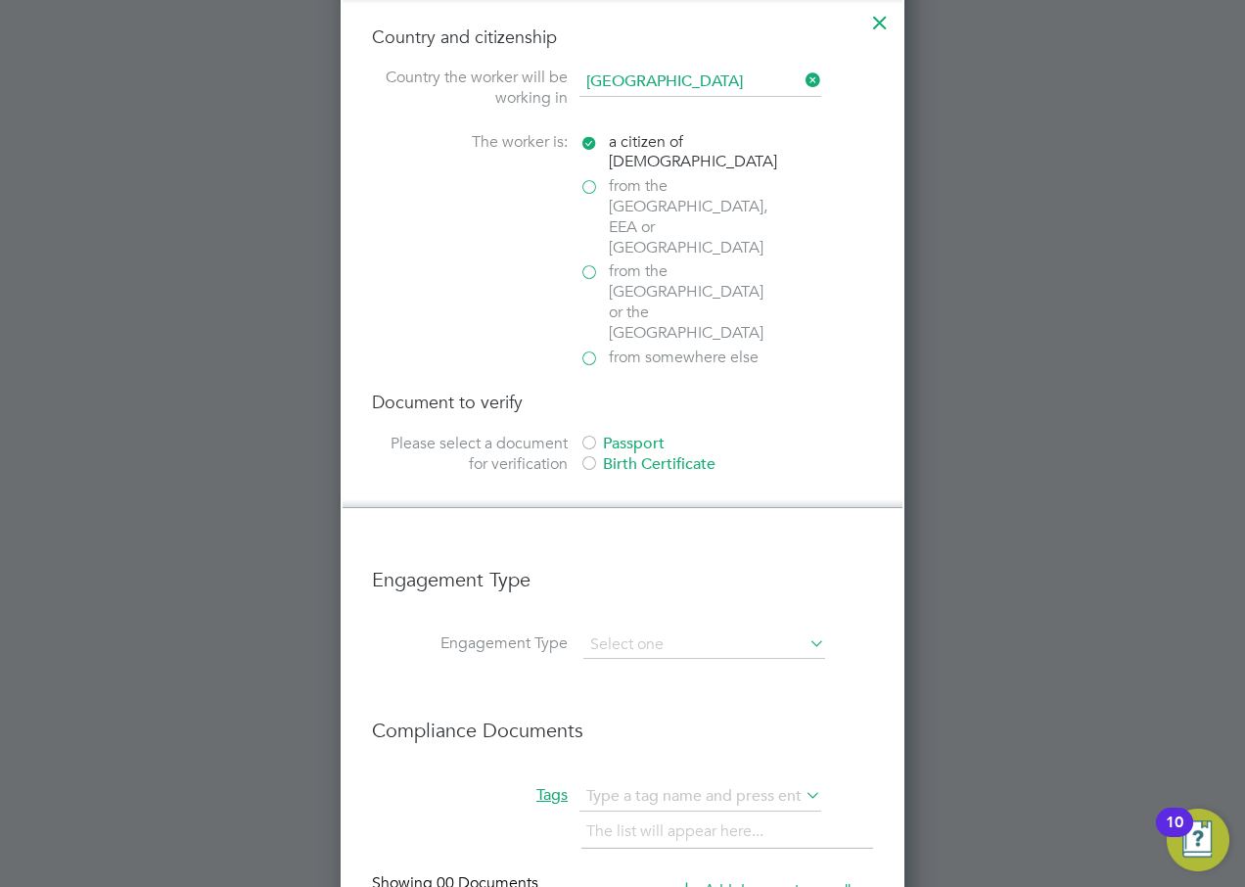
click at [593, 455] on div at bounding box center [589, 465] width 20 height 20
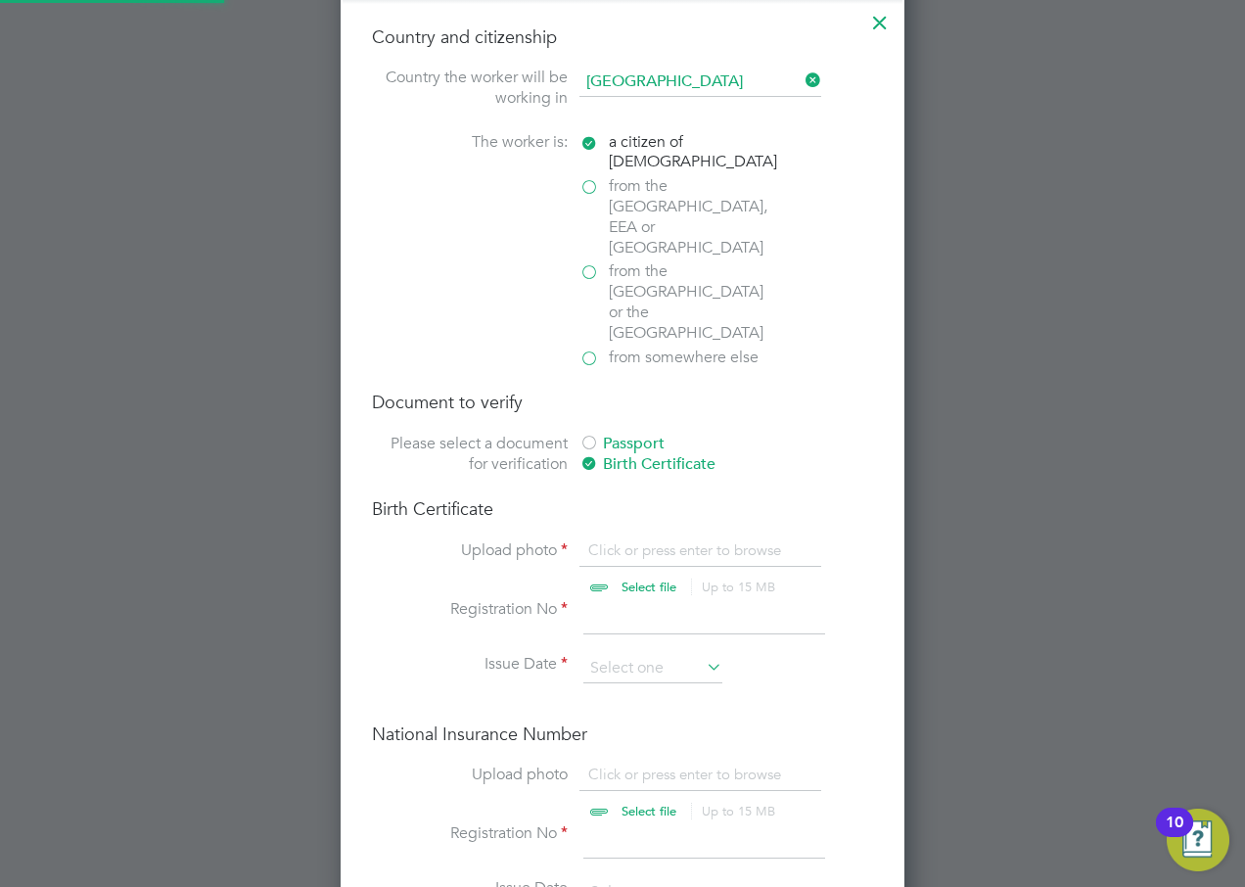
scroll to position [26, 243]
click at [626, 540] on input "file" at bounding box center [667, 569] width 307 height 59
type input "C:\fakepath\M Zinzan BC.pdf"
click at [622, 599] on input at bounding box center [704, 616] width 242 height 35
type input "NA"
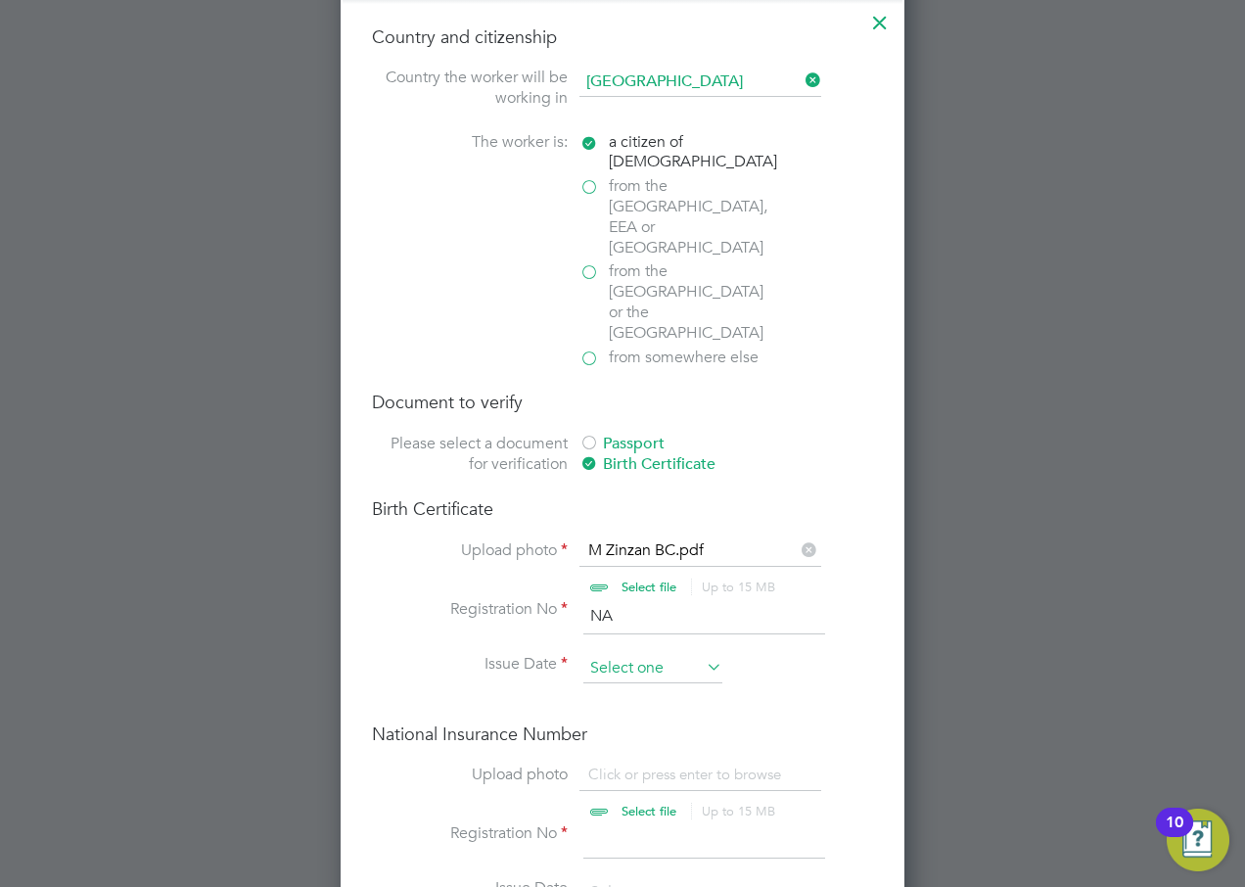
click at [630, 654] on input at bounding box center [652, 668] width 139 height 29
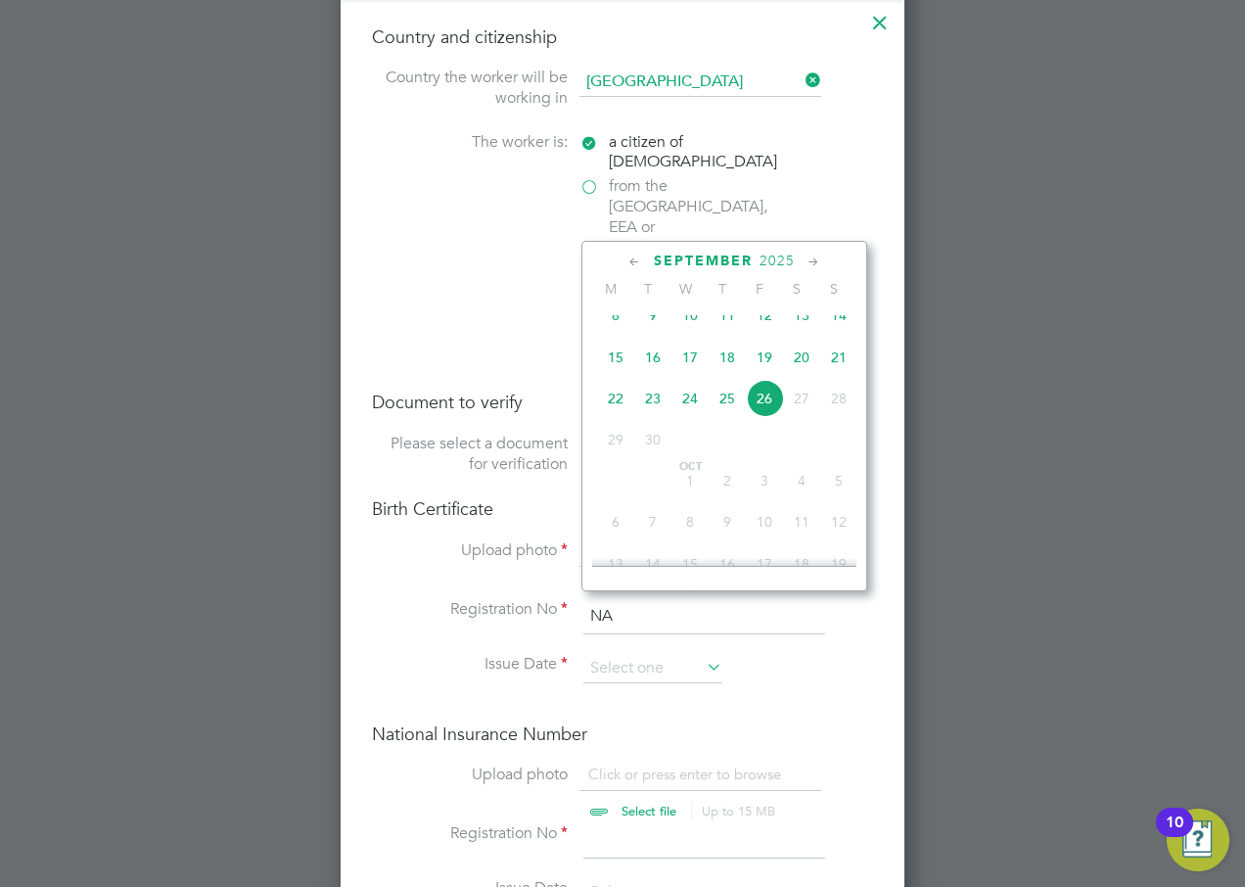
click at [783, 257] on span "2025" at bounding box center [776, 260] width 35 height 17
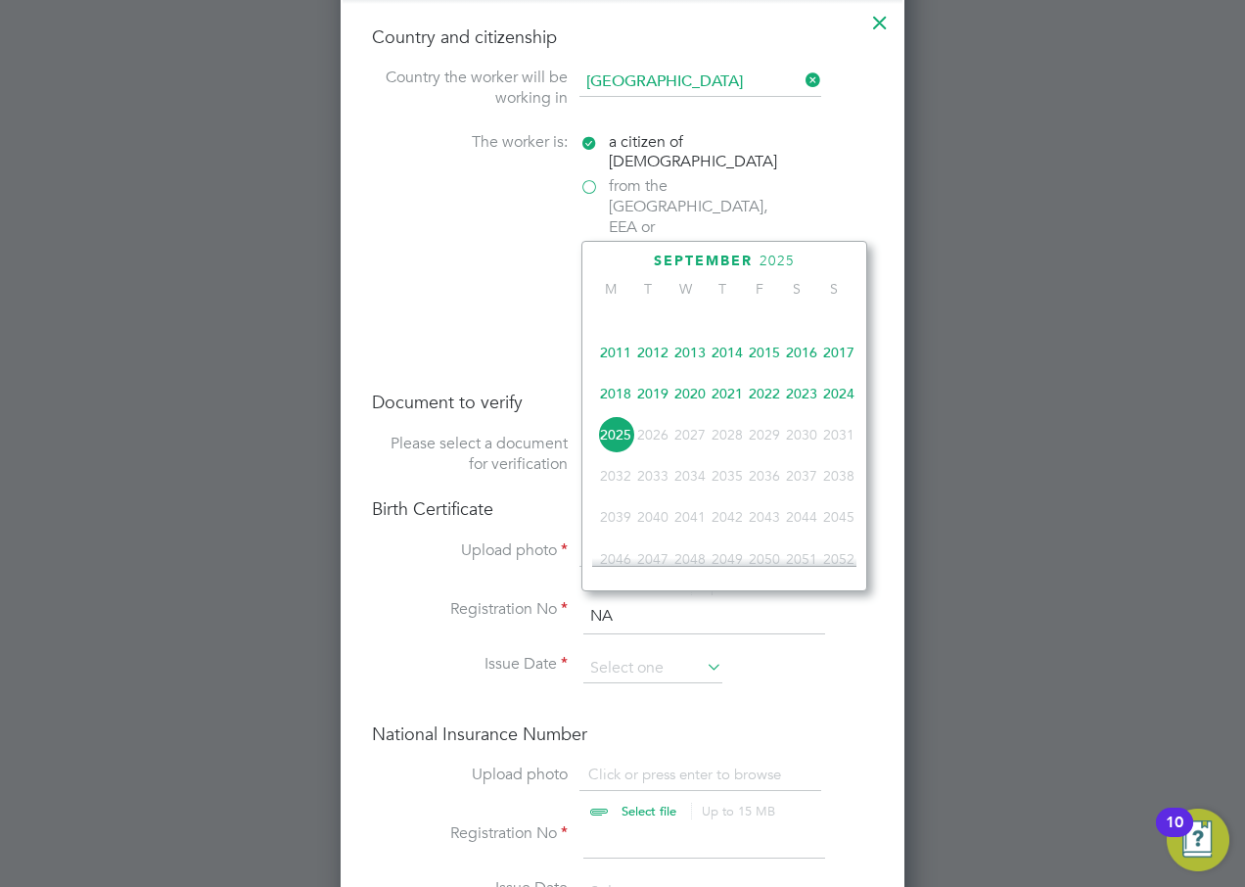
click at [836, 399] on span "2024" at bounding box center [838, 393] width 37 height 37
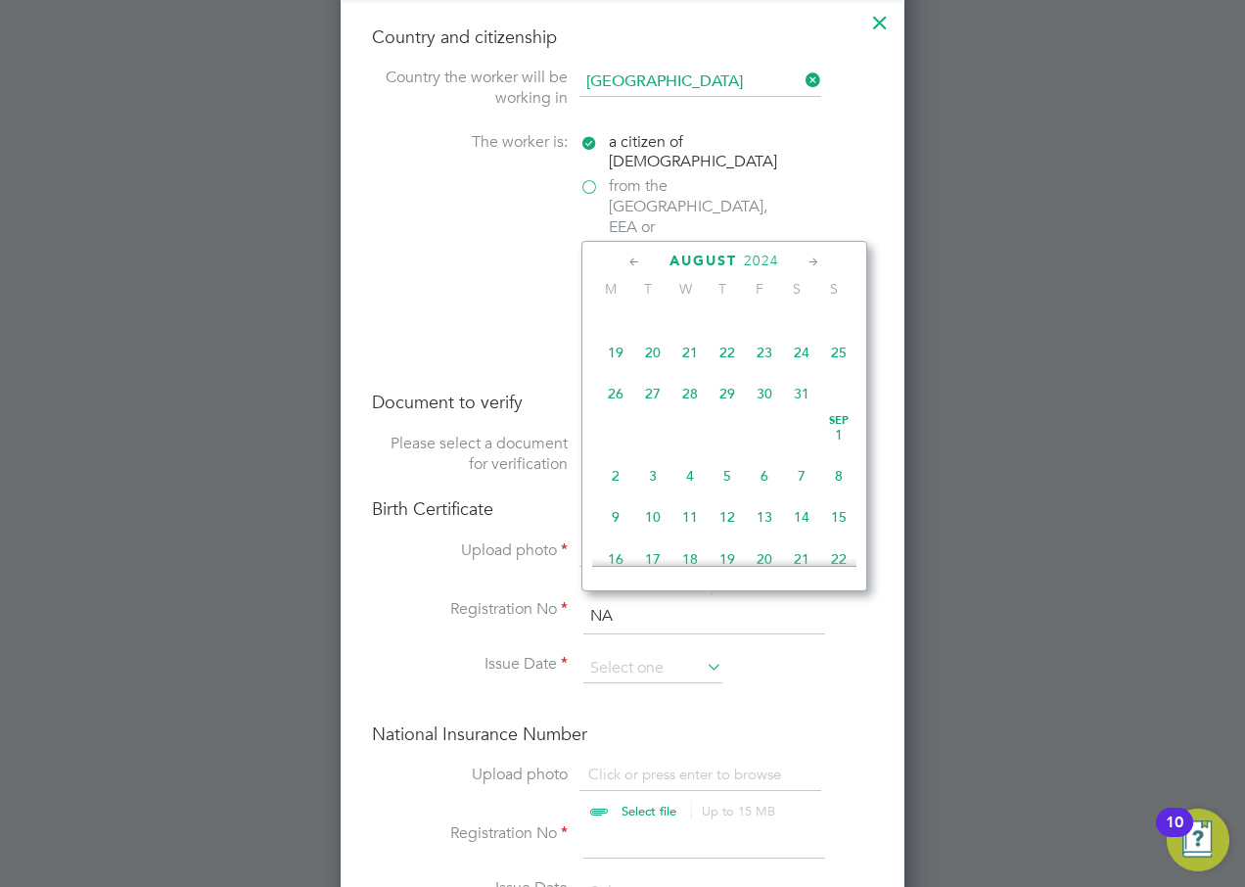
click at [689, 359] on span "21" at bounding box center [689, 352] width 37 height 37
type input "[DATE]"
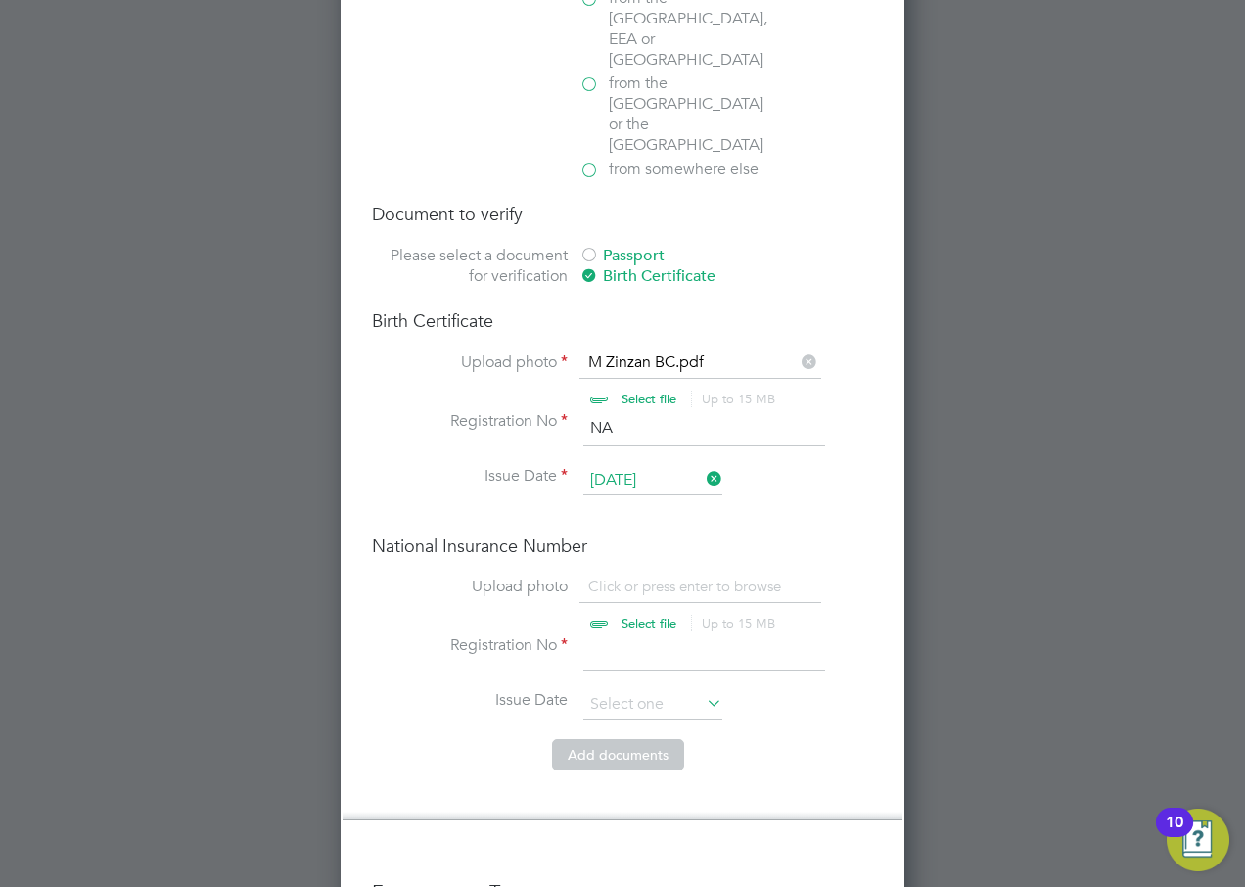
scroll to position [1415, 0]
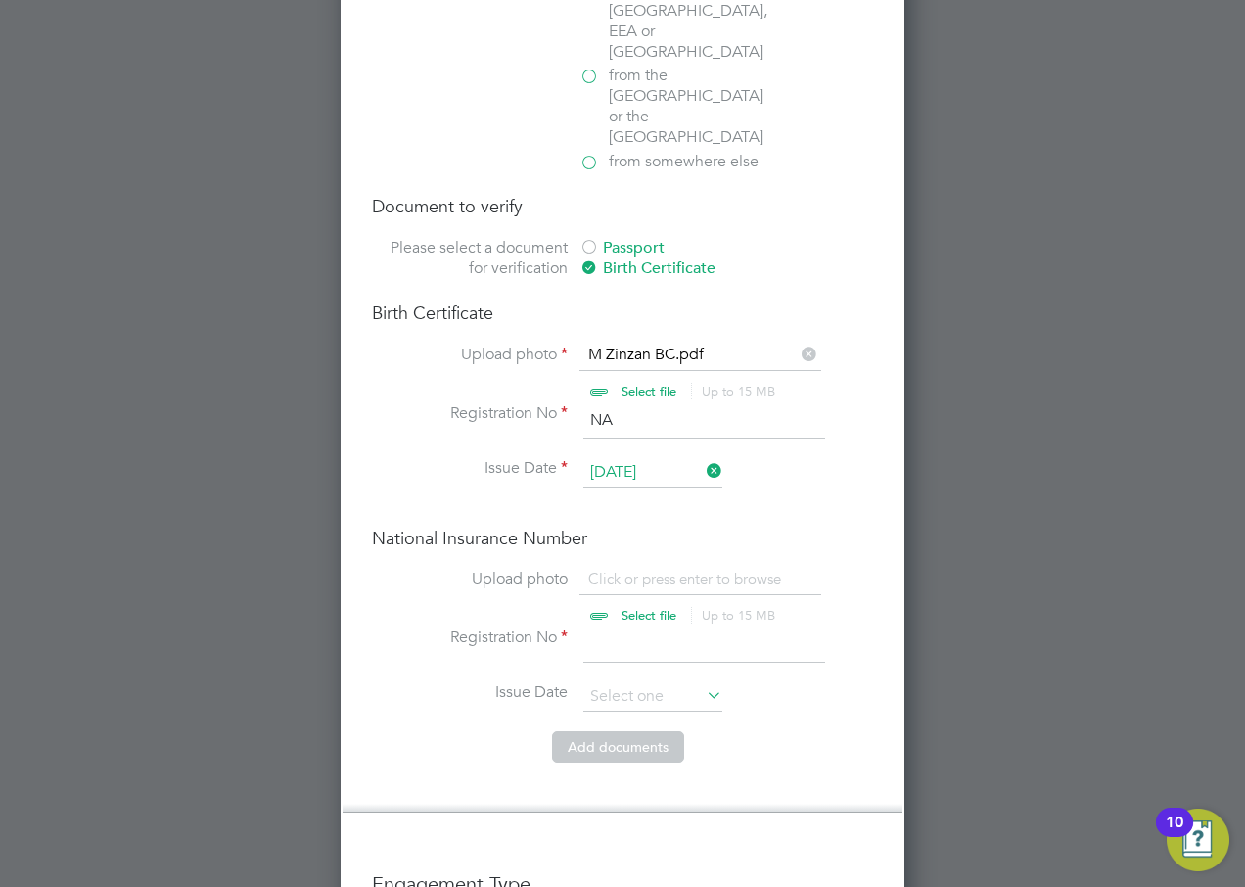
click at [640, 569] on input "file" at bounding box center [667, 598] width 307 height 59
type input "C:\fakepath\M Zinzan P45.docx"
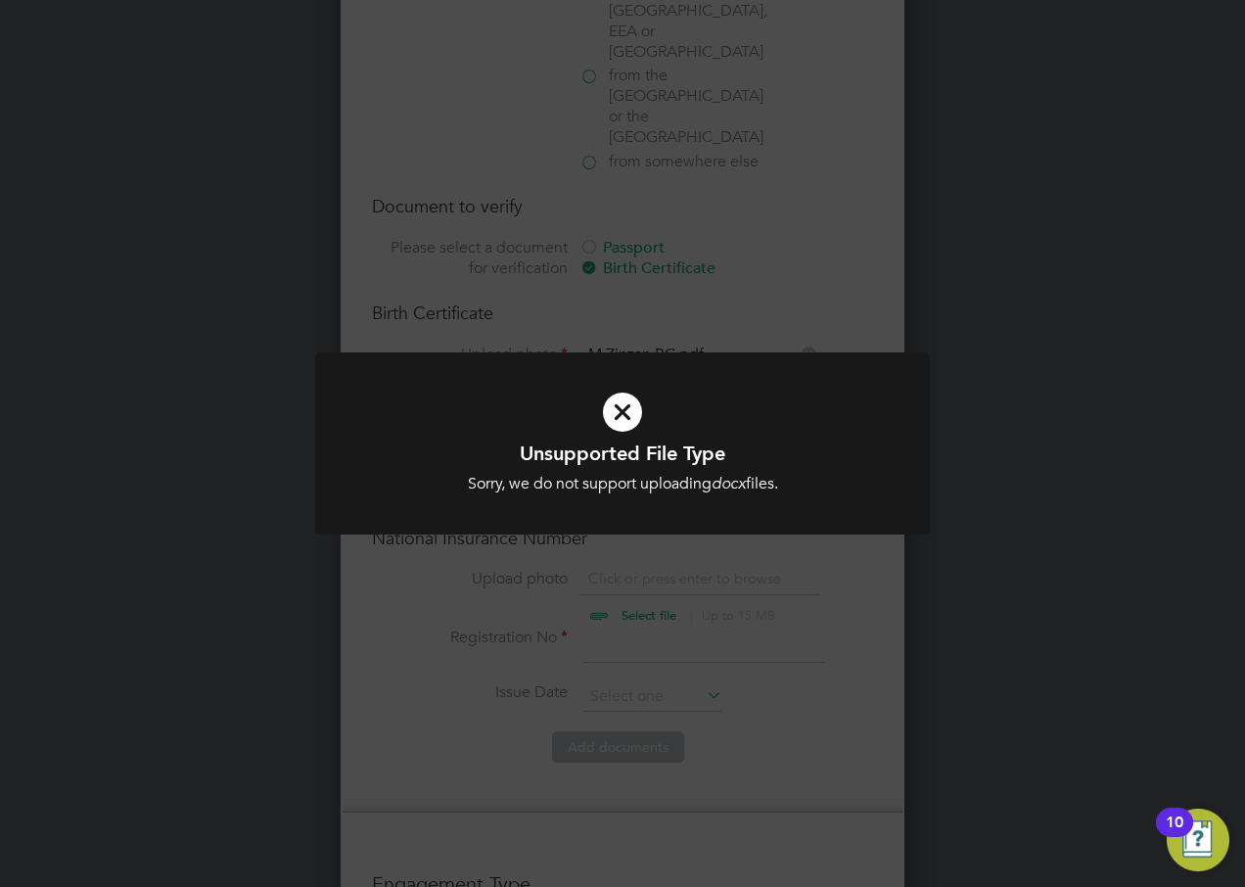
click at [694, 523] on div at bounding box center [622, 443] width 615 height 183
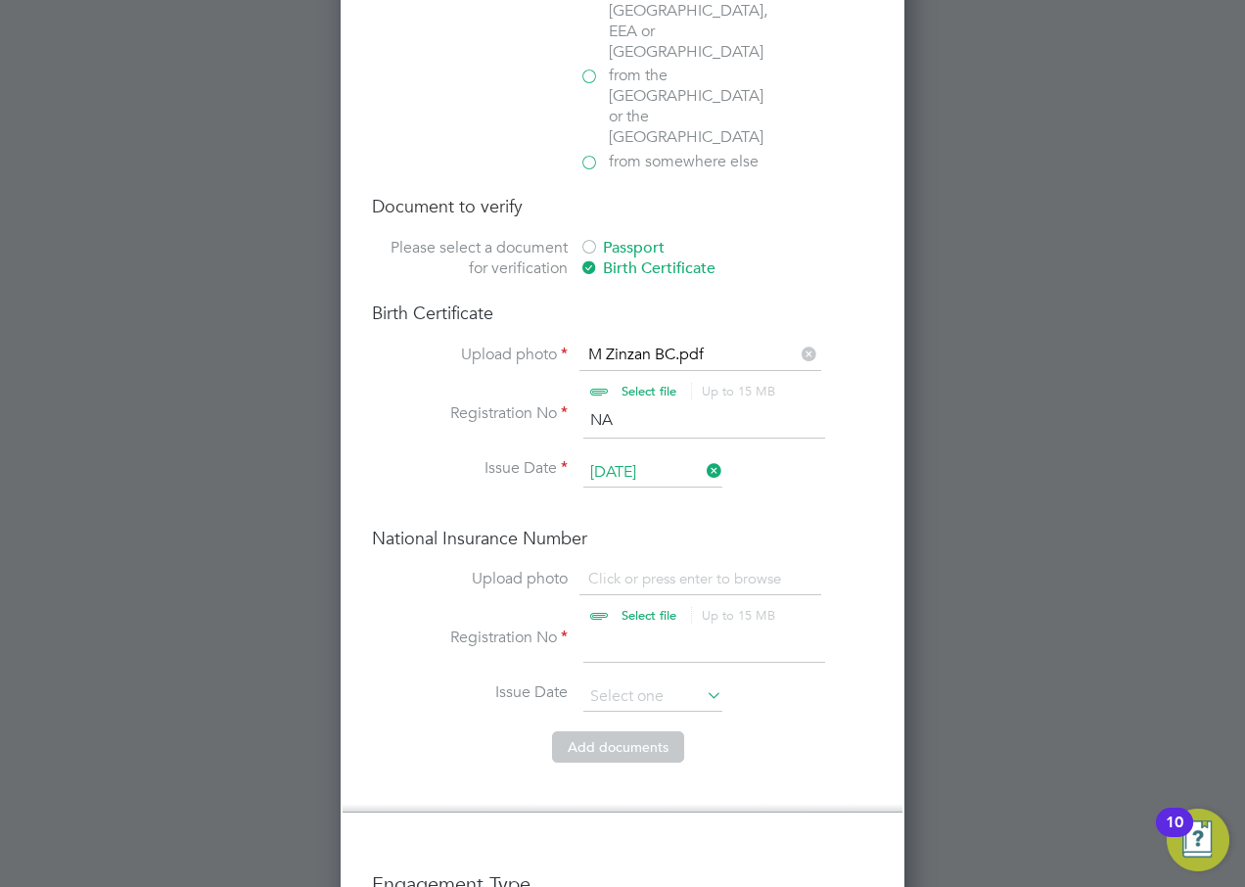
click at [805, 682] on li "Issue Date" at bounding box center [622, 706] width 501 height 49
click at [650, 569] on input "file" at bounding box center [667, 598] width 307 height 59
type input "C:\fakepath\M Zinzan NI.pdf"
click at [622, 627] on input at bounding box center [704, 644] width 242 height 35
type input "NA"
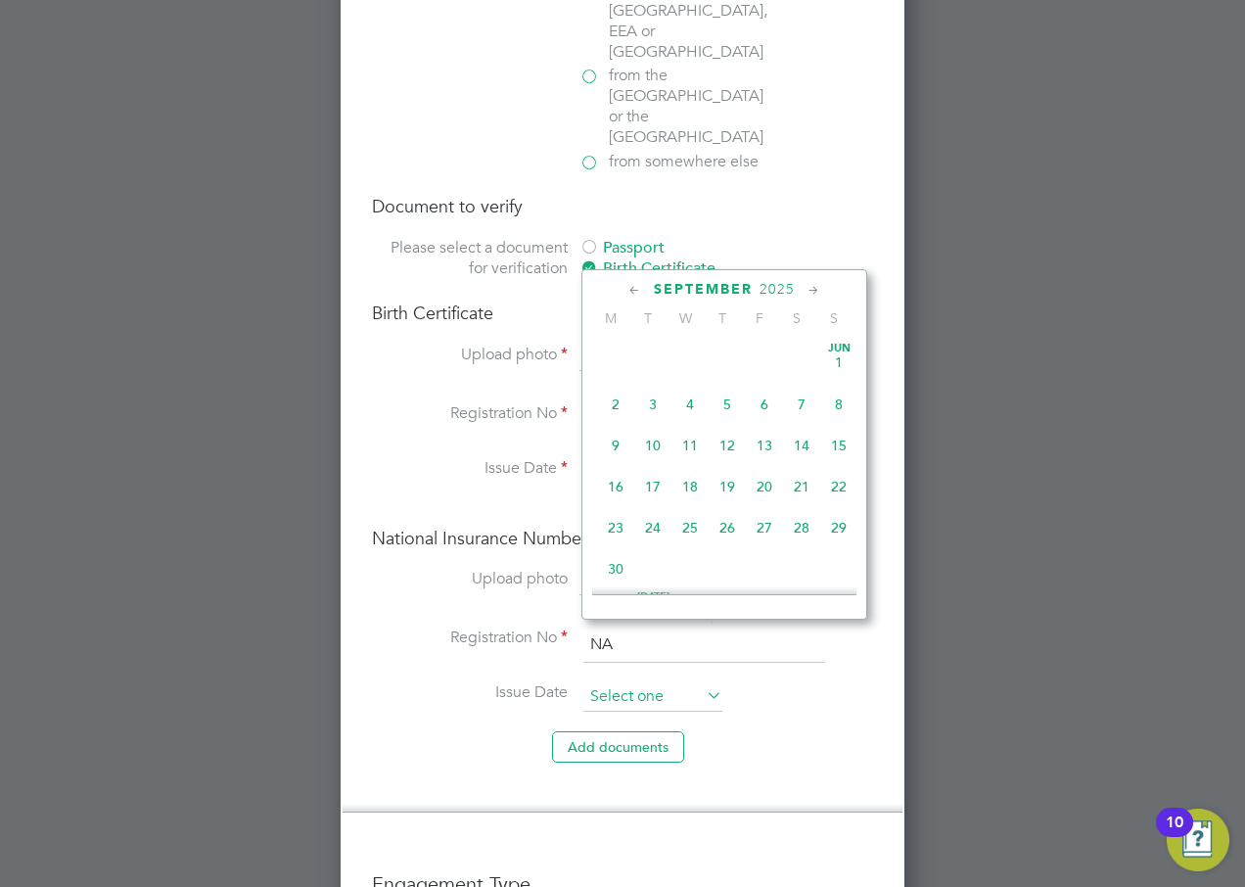
click at [586, 682] on input at bounding box center [652, 696] width 139 height 29
click at [729, 436] on span "25" at bounding box center [726, 426] width 37 height 37
type input "25 Sep 2025"
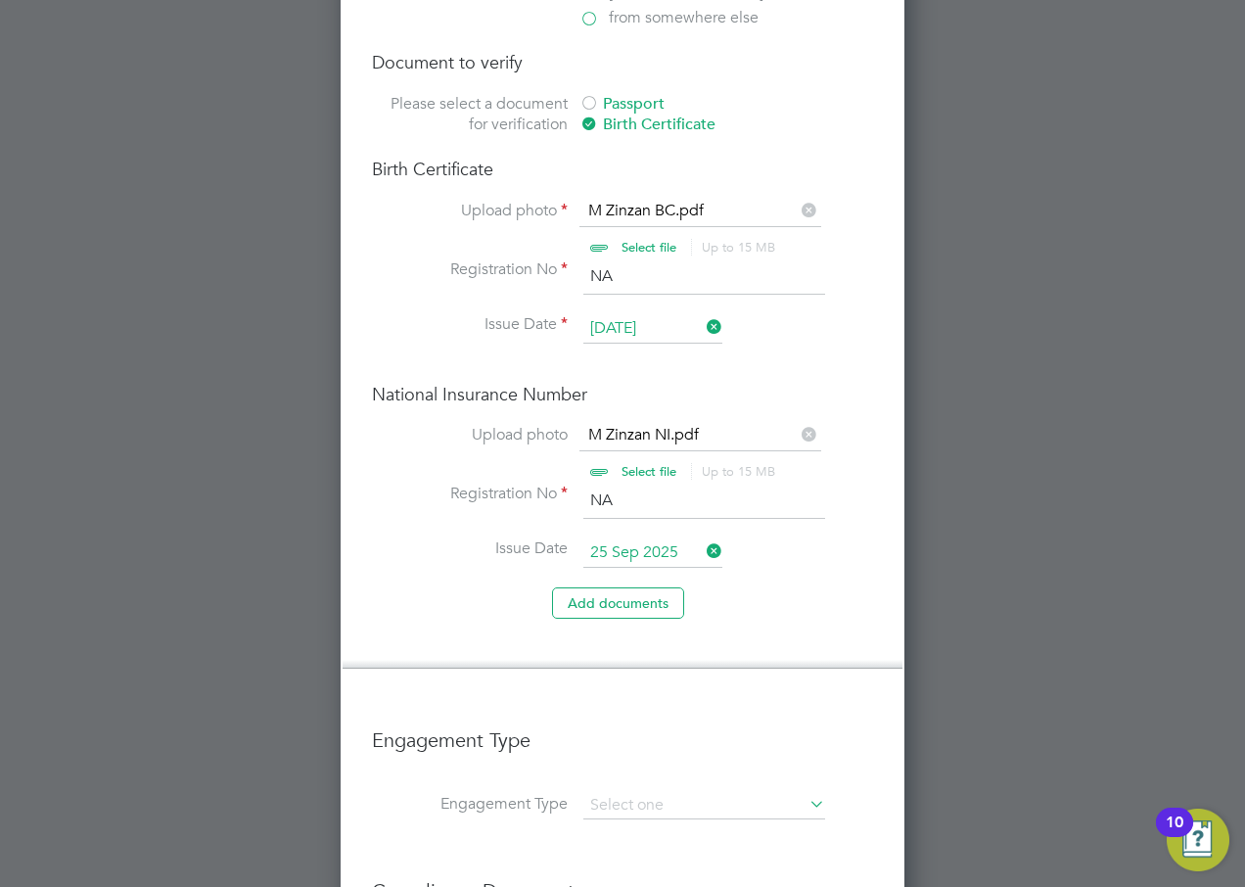
scroll to position [1709, 0]
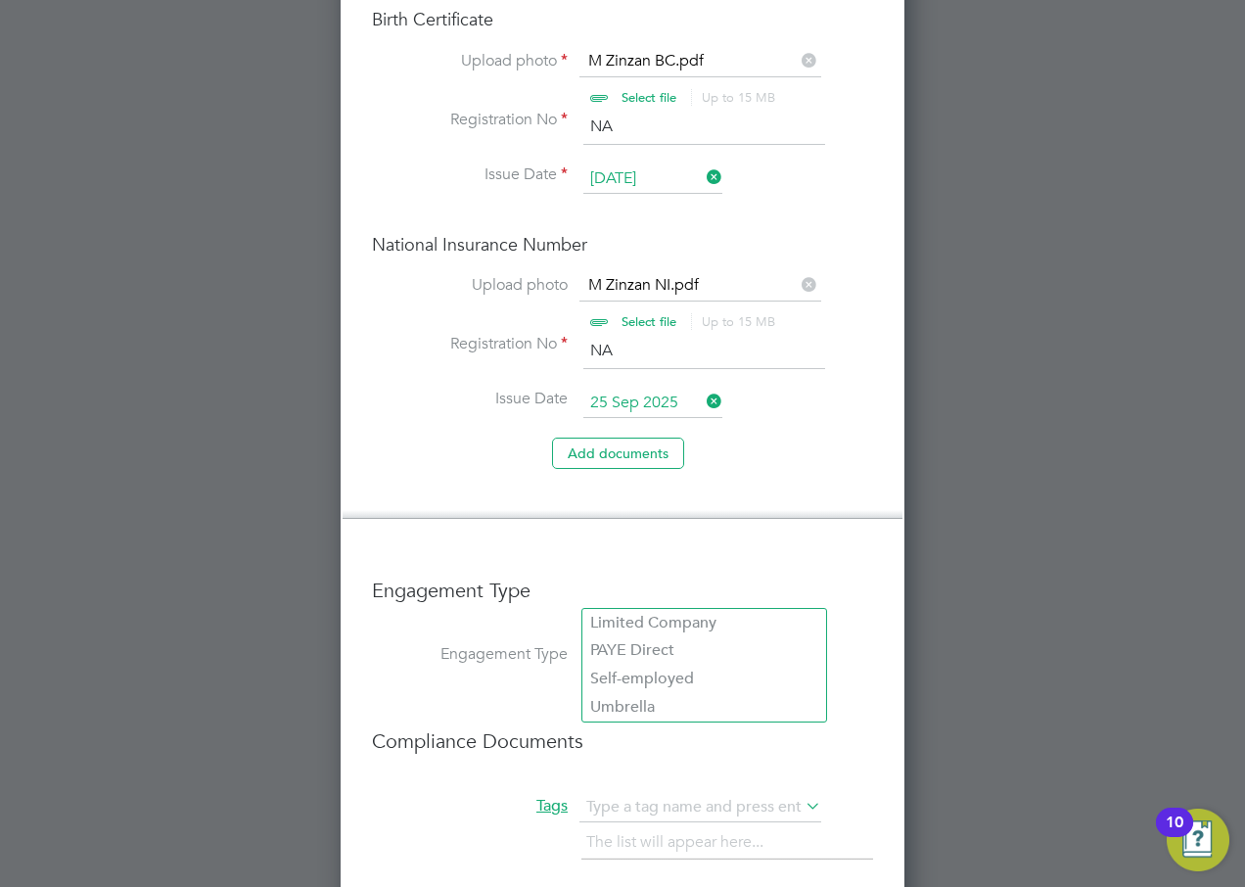
click at [643, 642] on input at bounding box center [704, 655] width 242 height 27
click at [653, 658] on li "PAYE Direct" at bounding box center [704, 650] width 244 height 28
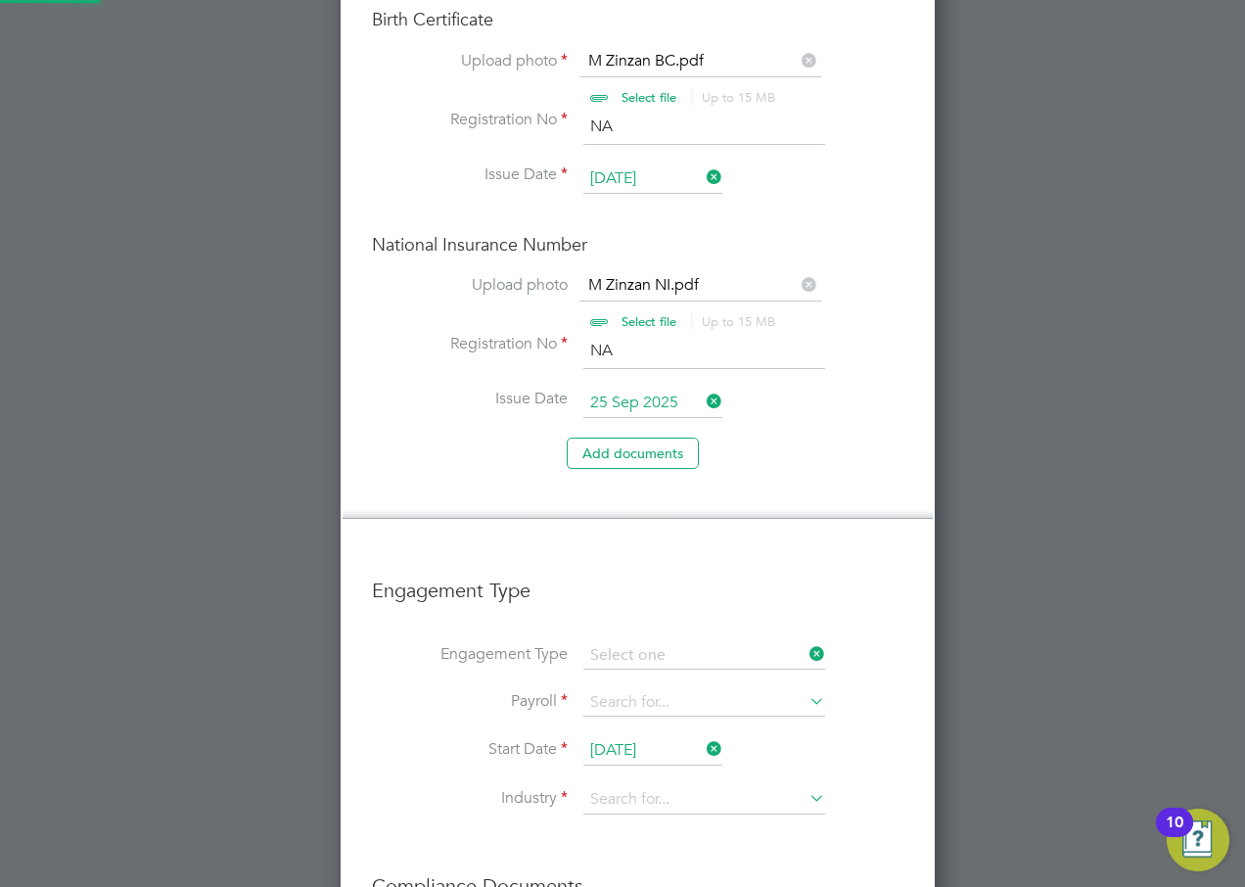
type input "PAYE Direct"
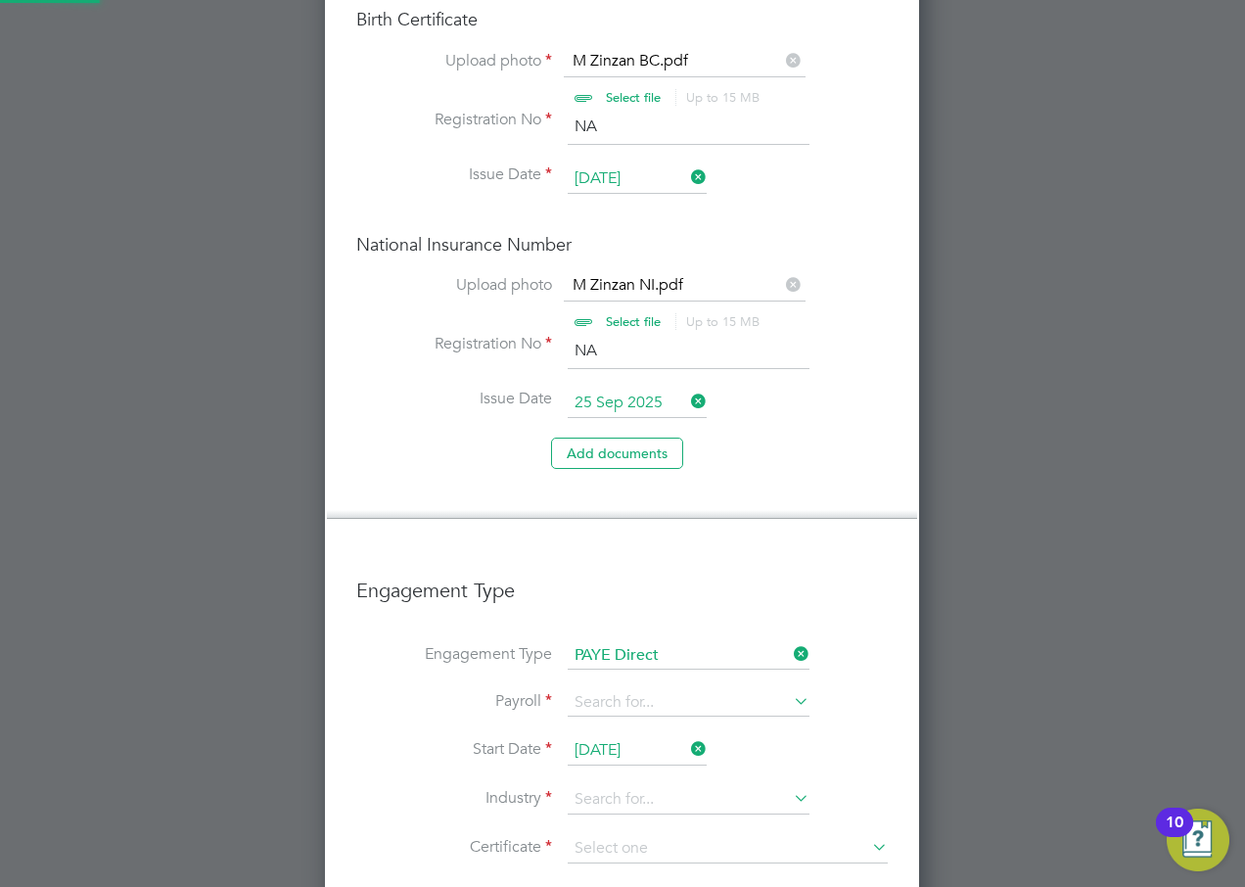
scroll to position [3272, 596]
click at [653, 689] on input at bounding box center [689, 702] width 242 height 27
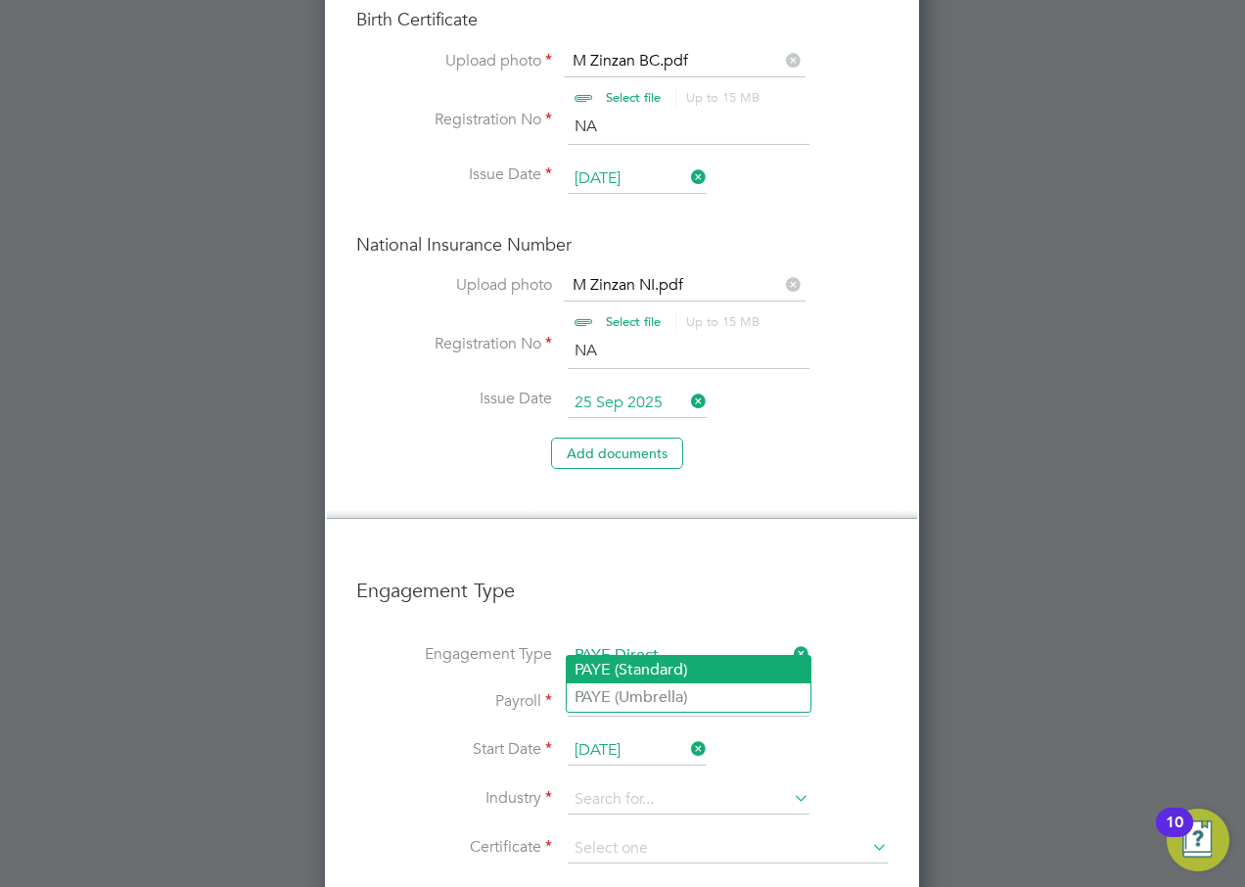
click at [652, 674] on li "PAYE (Standard)" at bounding box center [689, 670] width 244 height 28
type input "PAYE (Standard)"
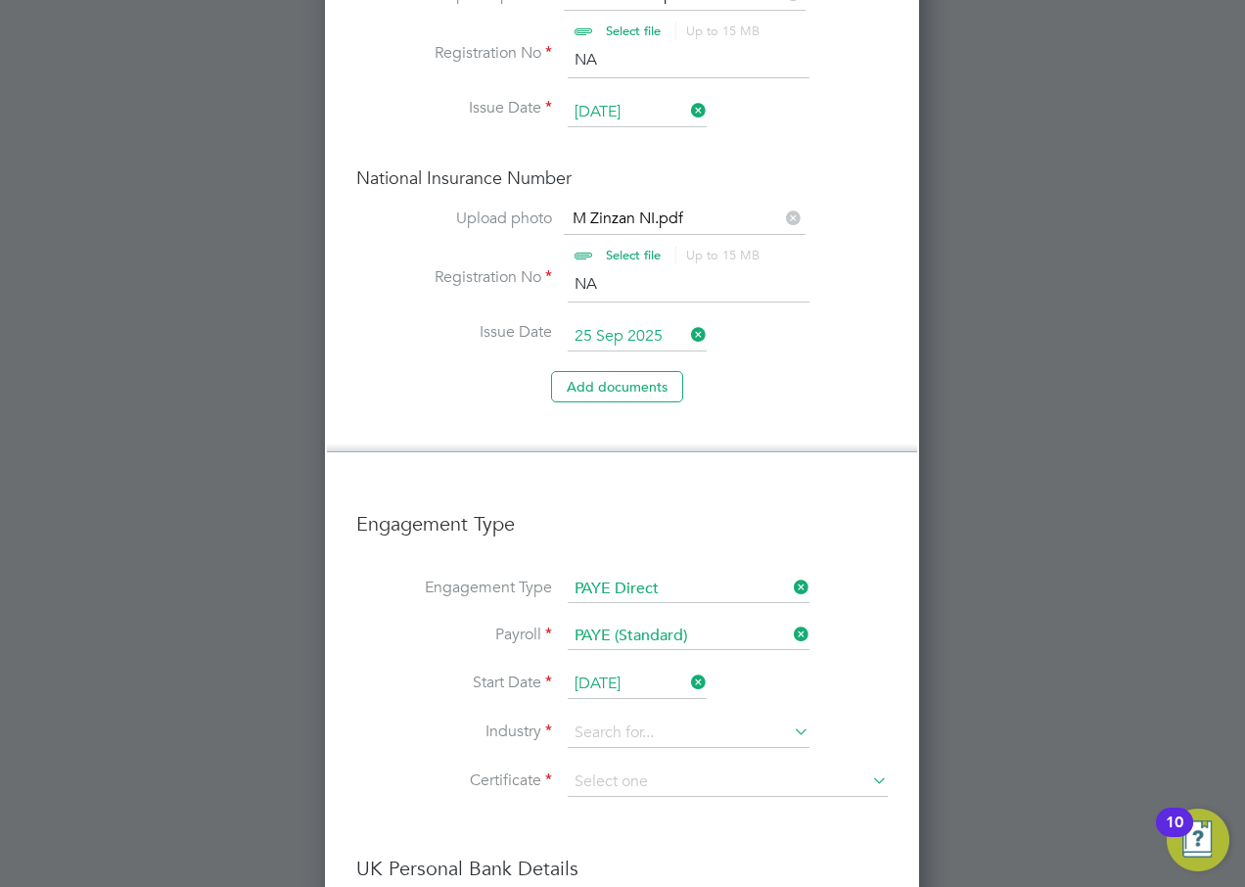
scroll to position [1904, 0]
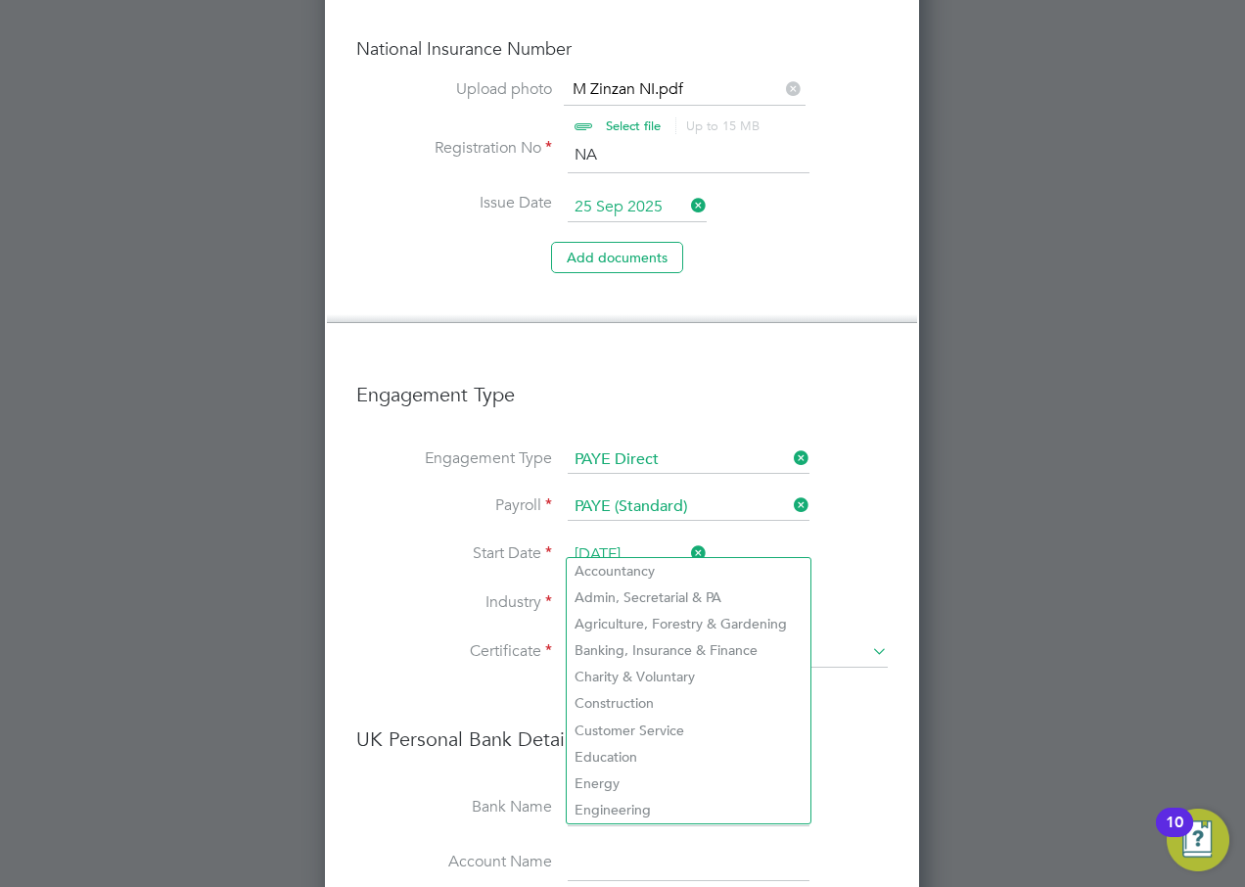
click at [636, 589] on input at bounding box center [689, 603] width 242 height 29
click at [622, 693] on li "Construction" at bounding box center [689, 703] width 244 height 26
type input "Construction"
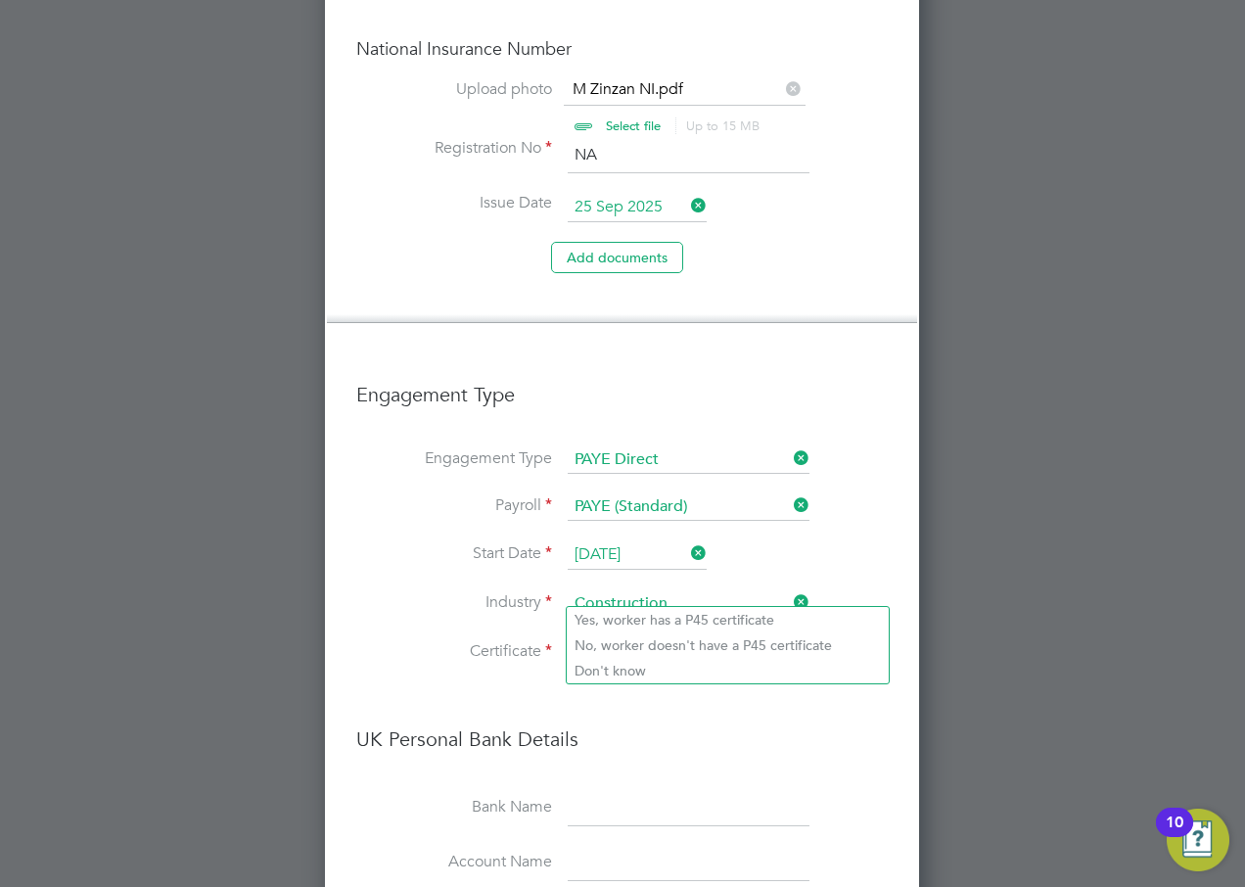
click at [622, 638] on input at bounding box center [728, 652] width 320 height 29
click at [644, 674] on li "Don't know" at bounding box center [728, 670] width 322 height 25
type input "Don't know"
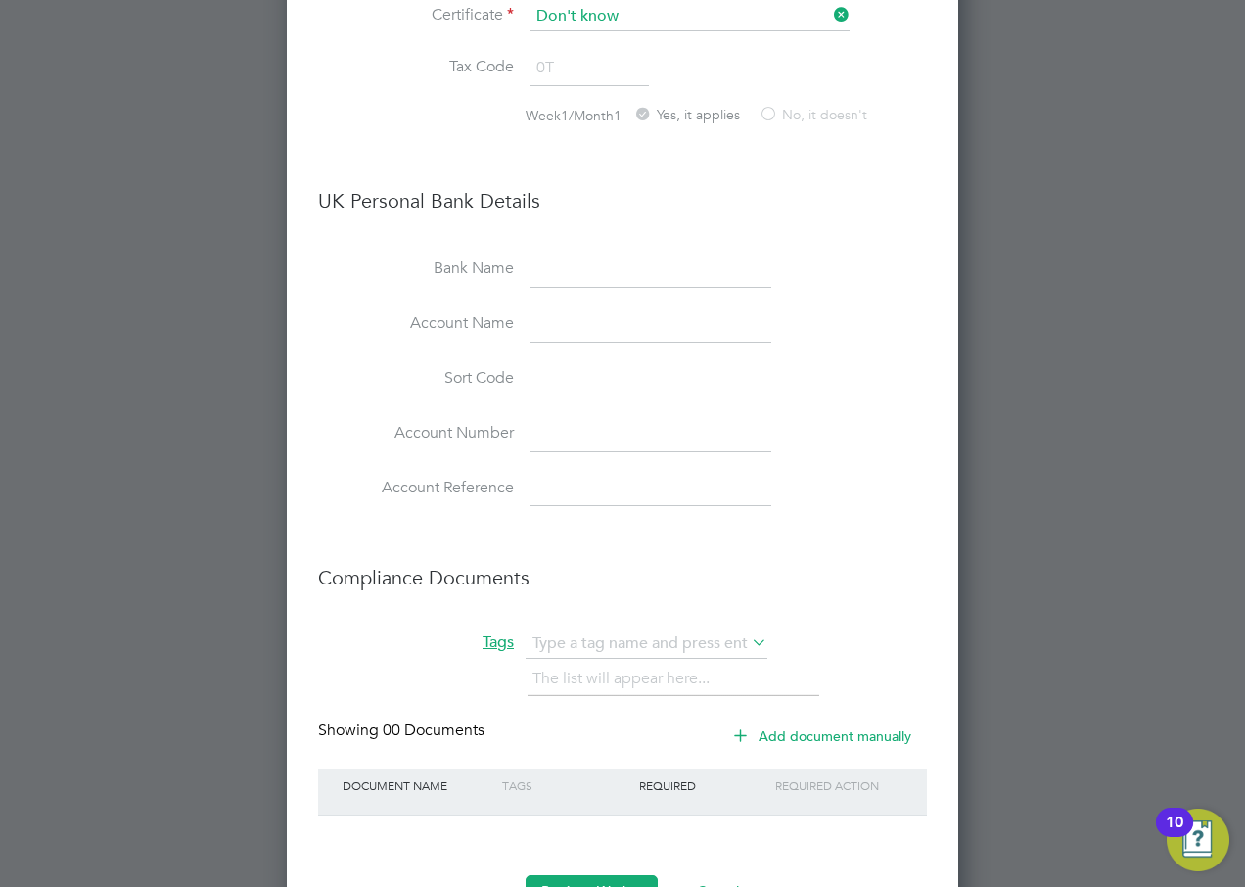
scroll to position [2557, 0]
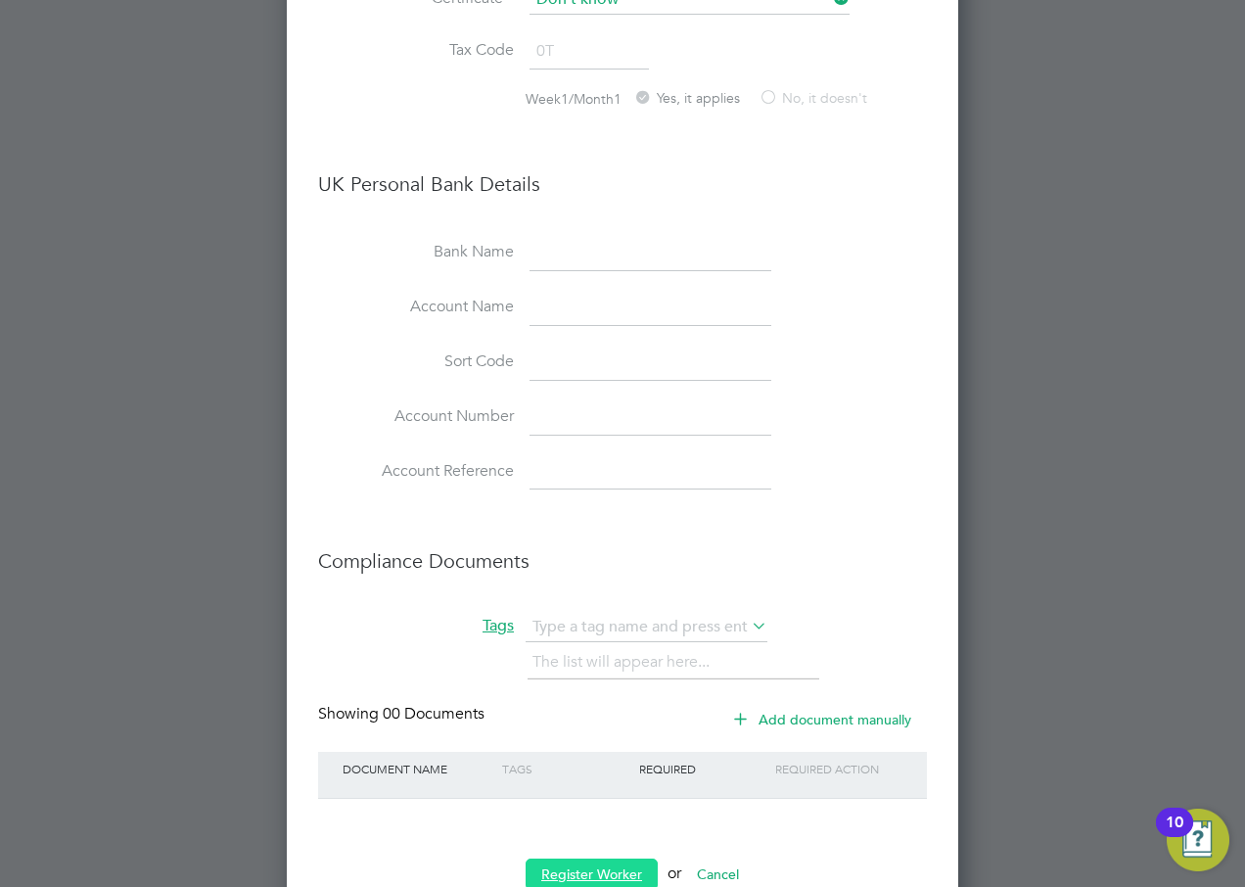
click at [620, 858] on button "Register Worker" at bounding box center [591, 873] width 132 height 31
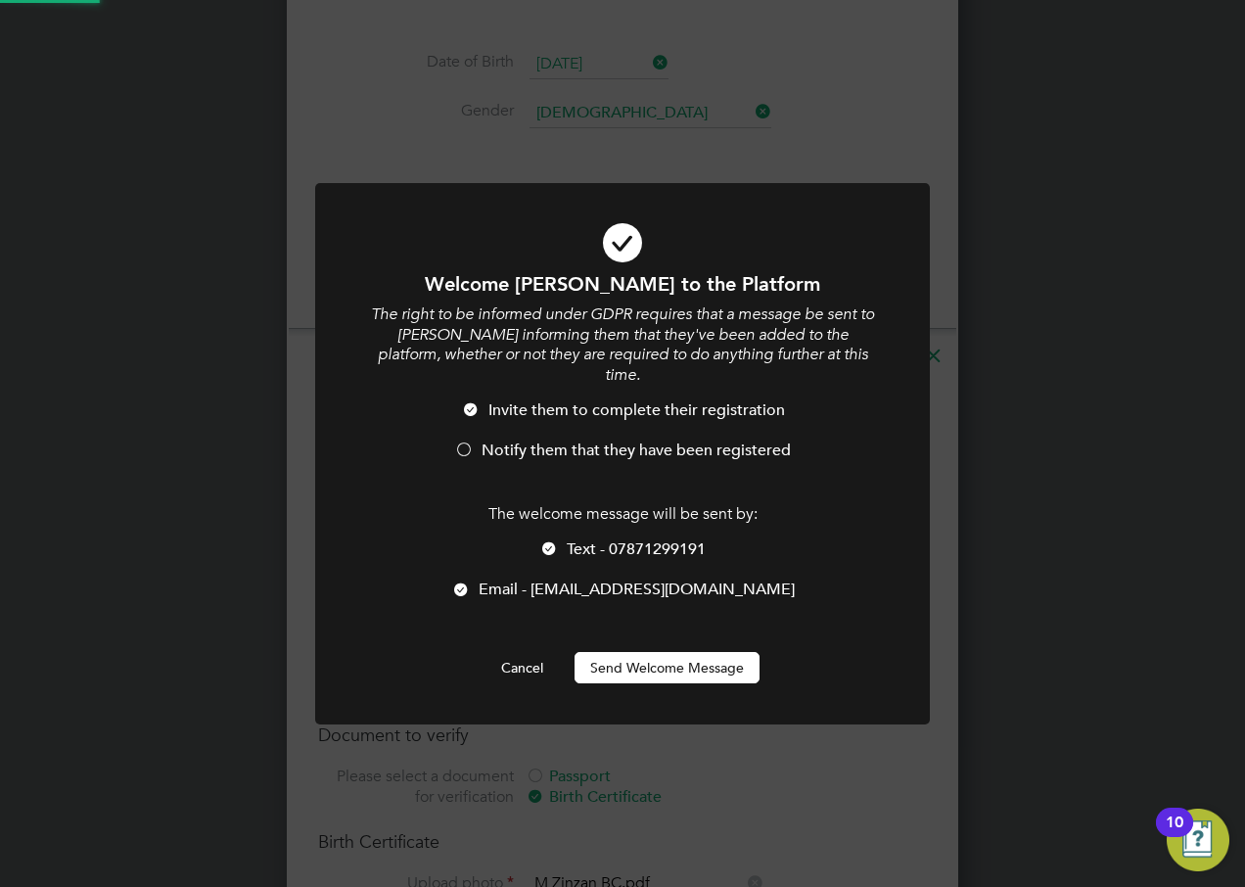
scroll to position [0, 0]
click at [638, 652] on button "Send Welcome Message" at bounding box center [666, 667] width 185 height 31
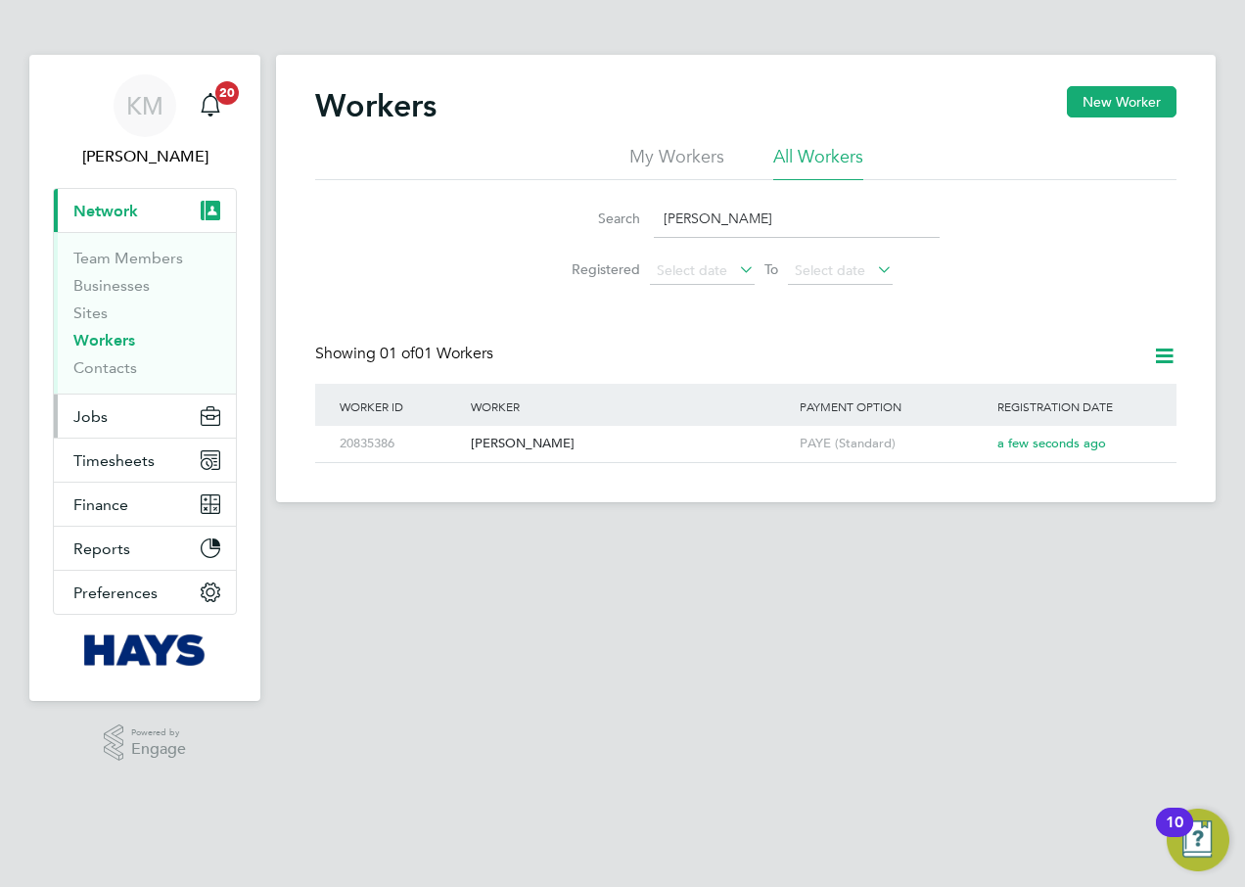
click at [95, 416] on span "Jobs" at bounding box center [90, 416] width 34 height 19
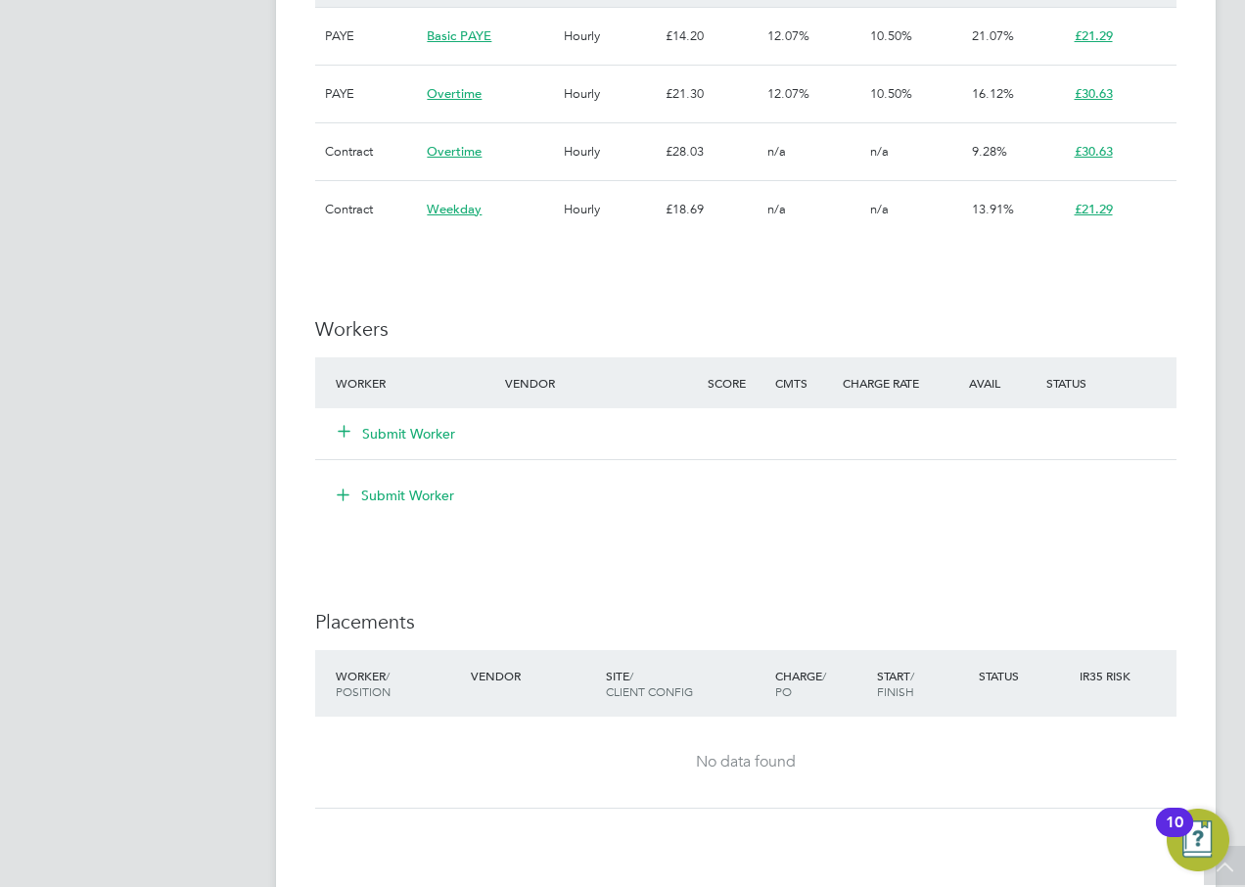
scroll to position [1468, 0]
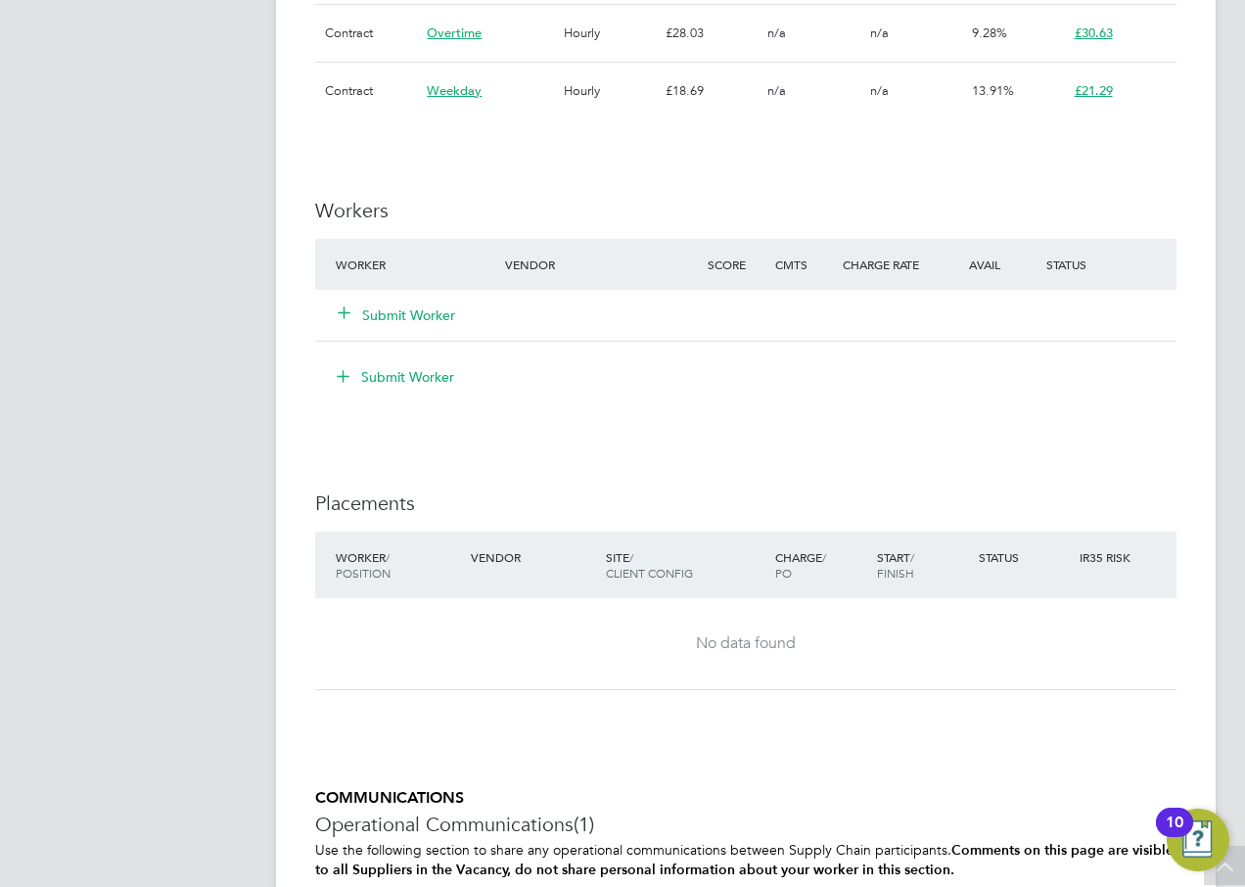
click at [421, 307] on button "Submit Worker" at bounding box center [397, 315] width 117 height 20
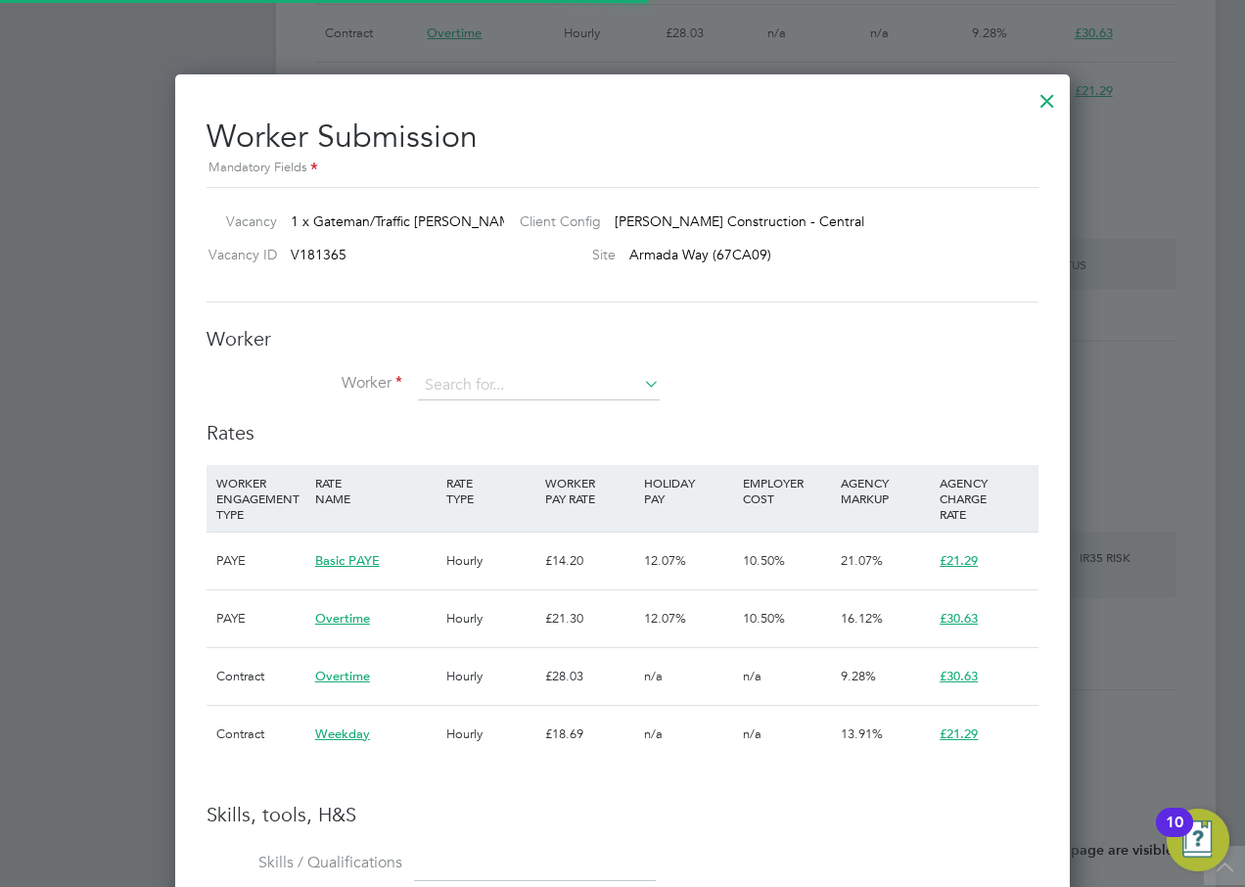
scroll to position [58, 133]
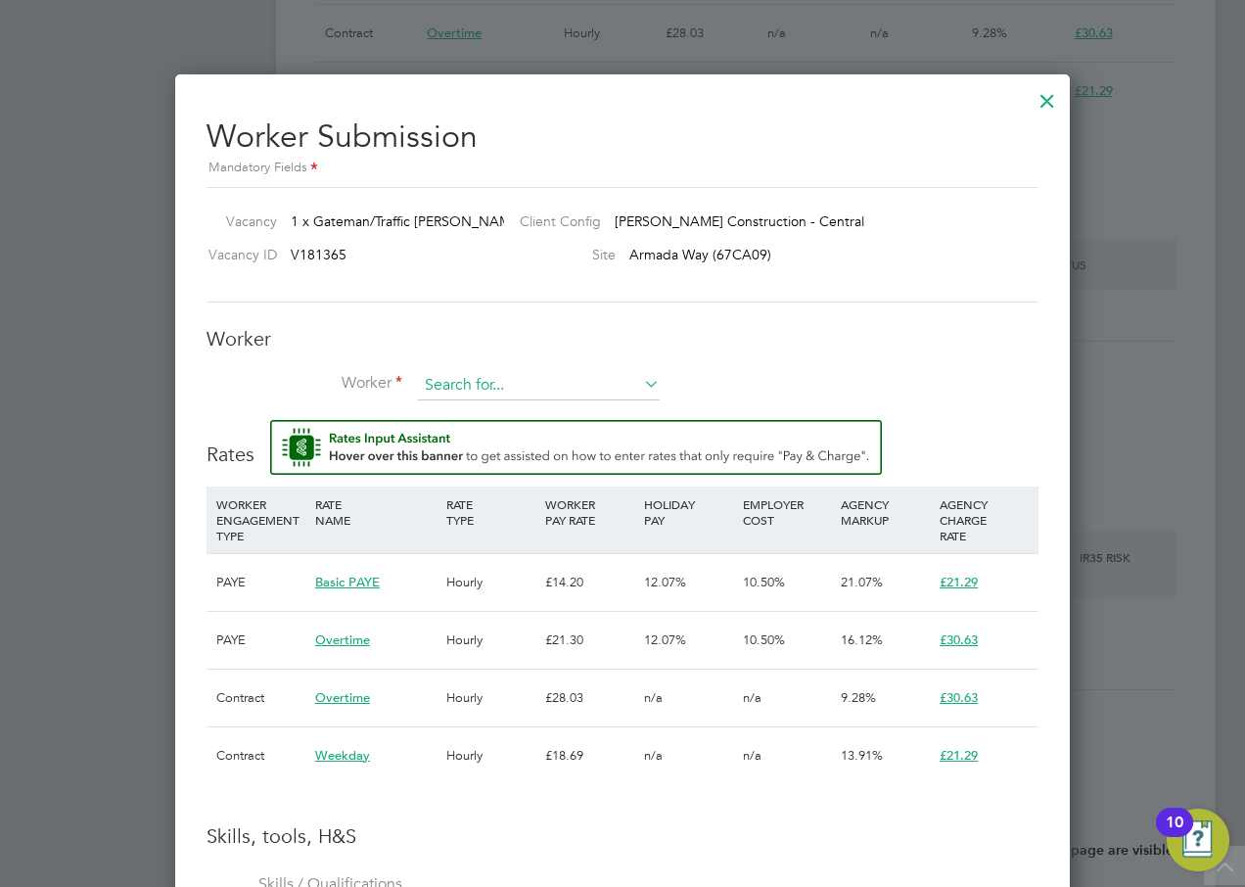
click at [465, 385] on input at bounding box center [539, 385] width 242 height 29
click at [542, 407] on b "Zinza" at bounding box center [559, 413] width 35 height 17
type input "Michael Zinzan (20835386)"
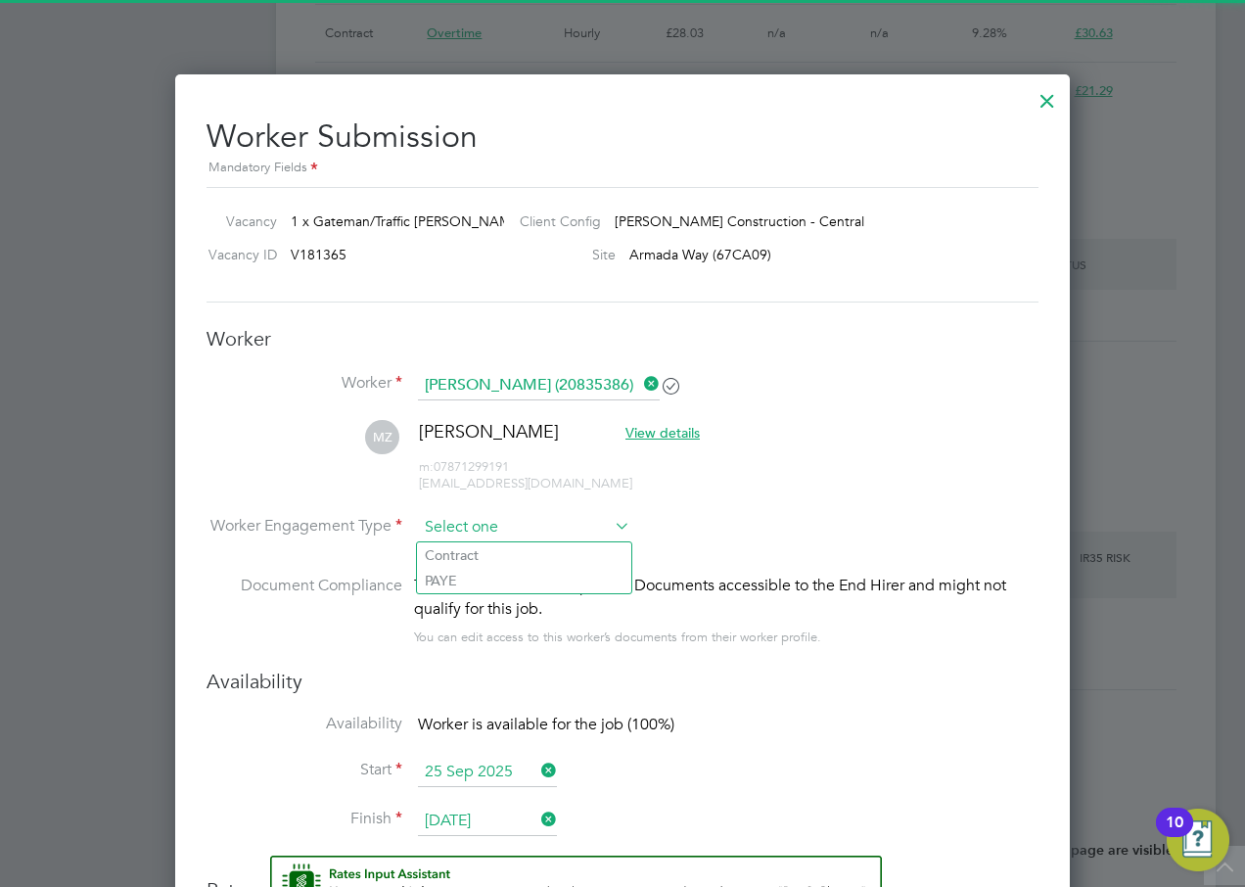
click at [485, 521] on input at bounding box center [524, 527] width 212 height 29
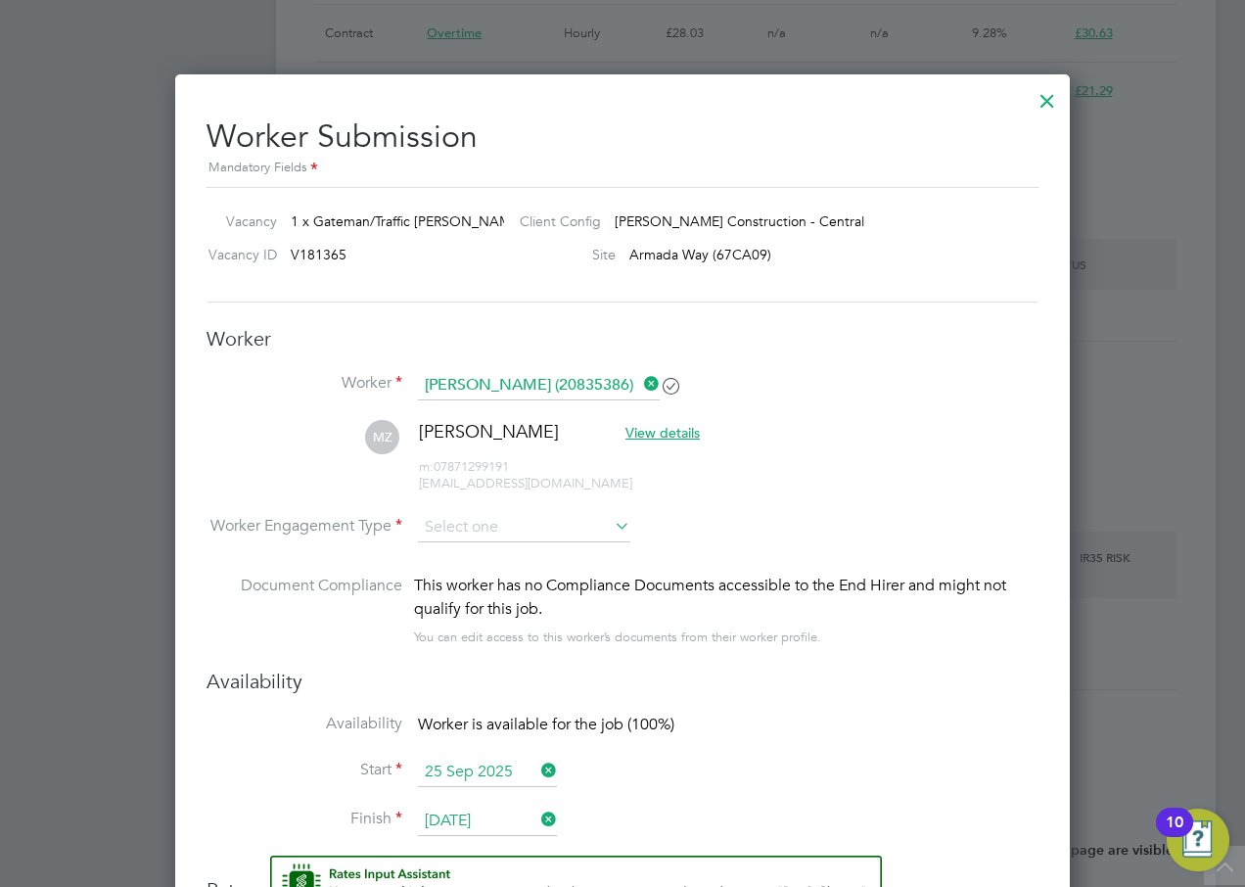
click at [465, 579] on li "PAYE" at bounding box center [524, 580] width 214 height 25
type input "PAYE"
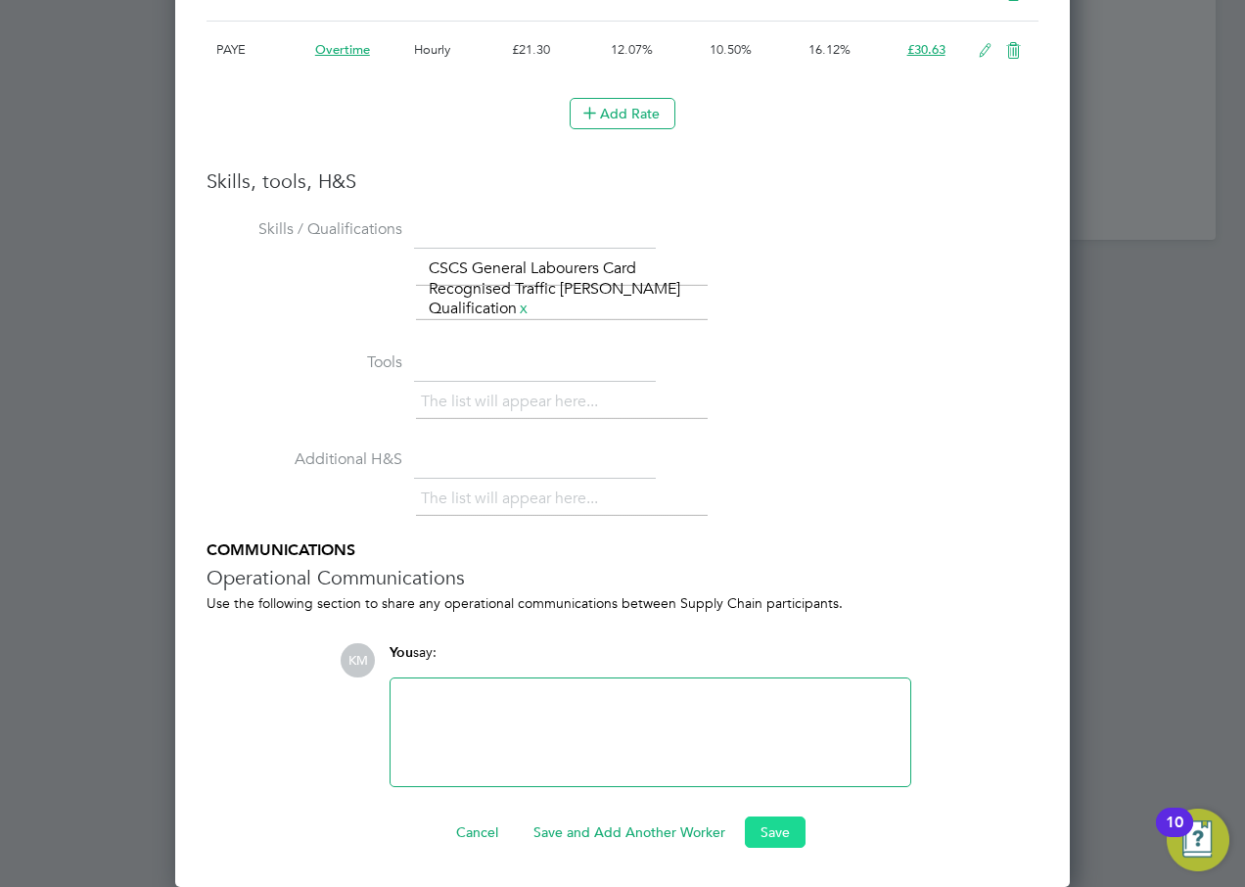
click at [767, 828] on button "Save" at bounding box center [775, 831] width 61 height 31
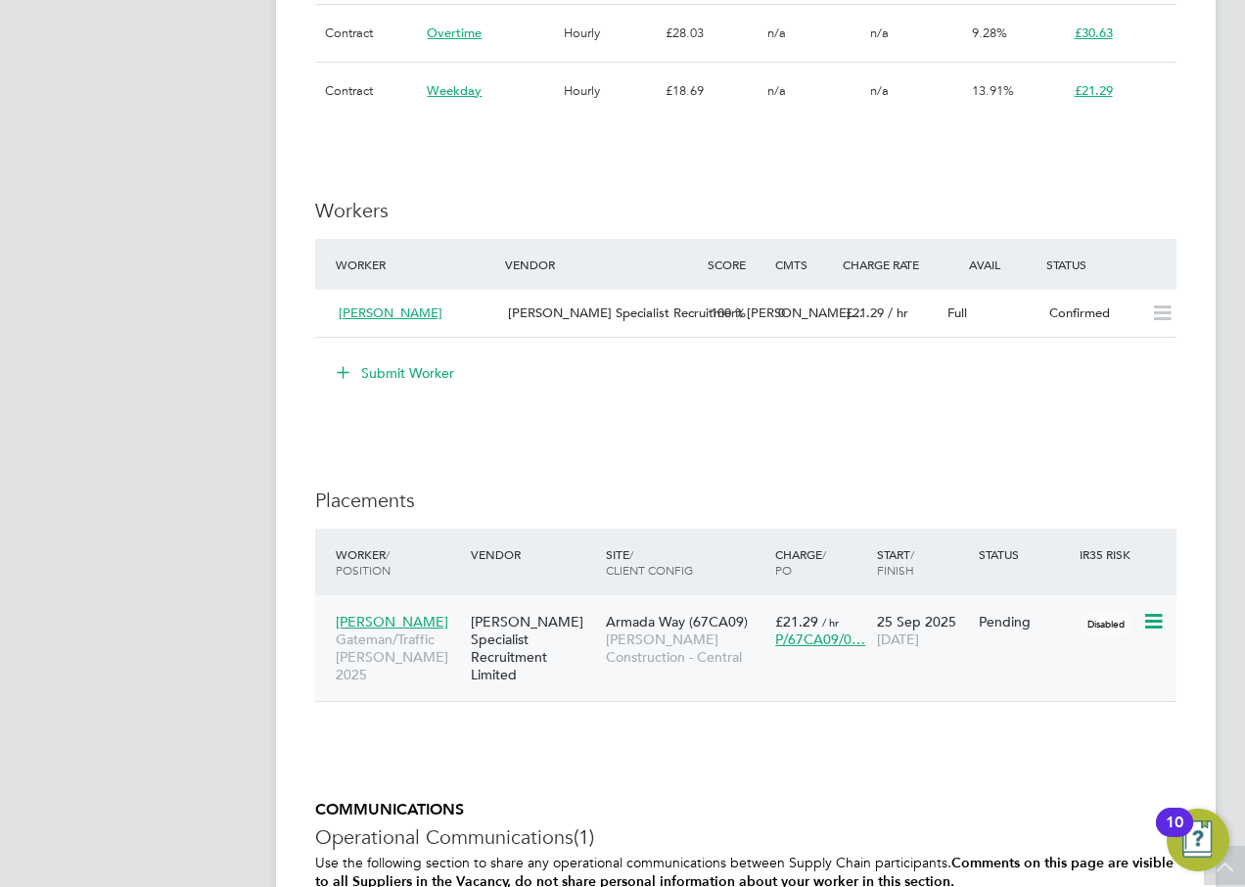
click at [484, 646] on div "Hays Specialist Recruitment Limited" at bounding box center [533, 648] width 135 height 91
